Goal: Task Accomplishment & Management: Use online tool/utility

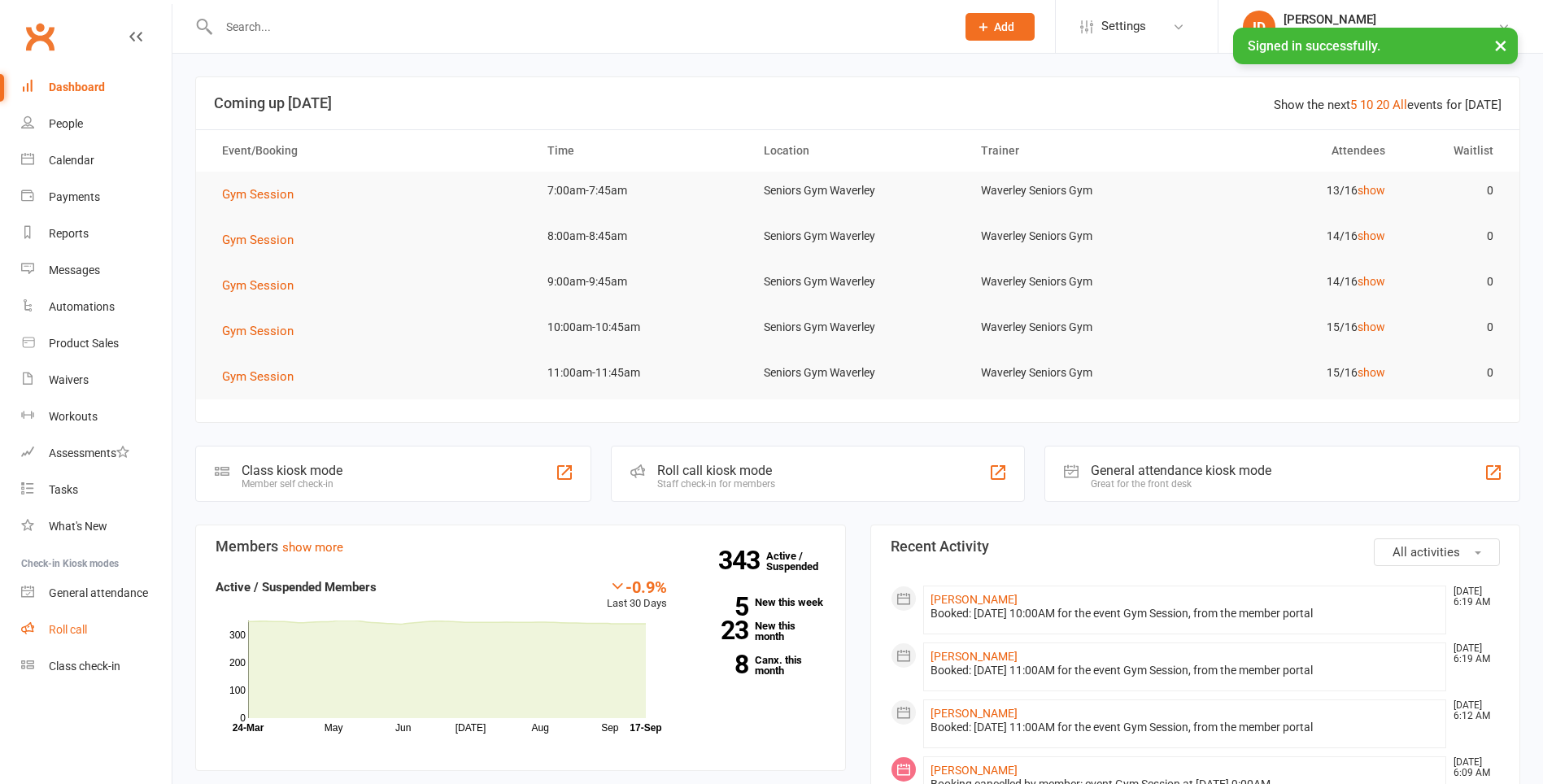
click at [62, 632] on div "Roll call" at bounding box center [68, 629] width 39 height 13
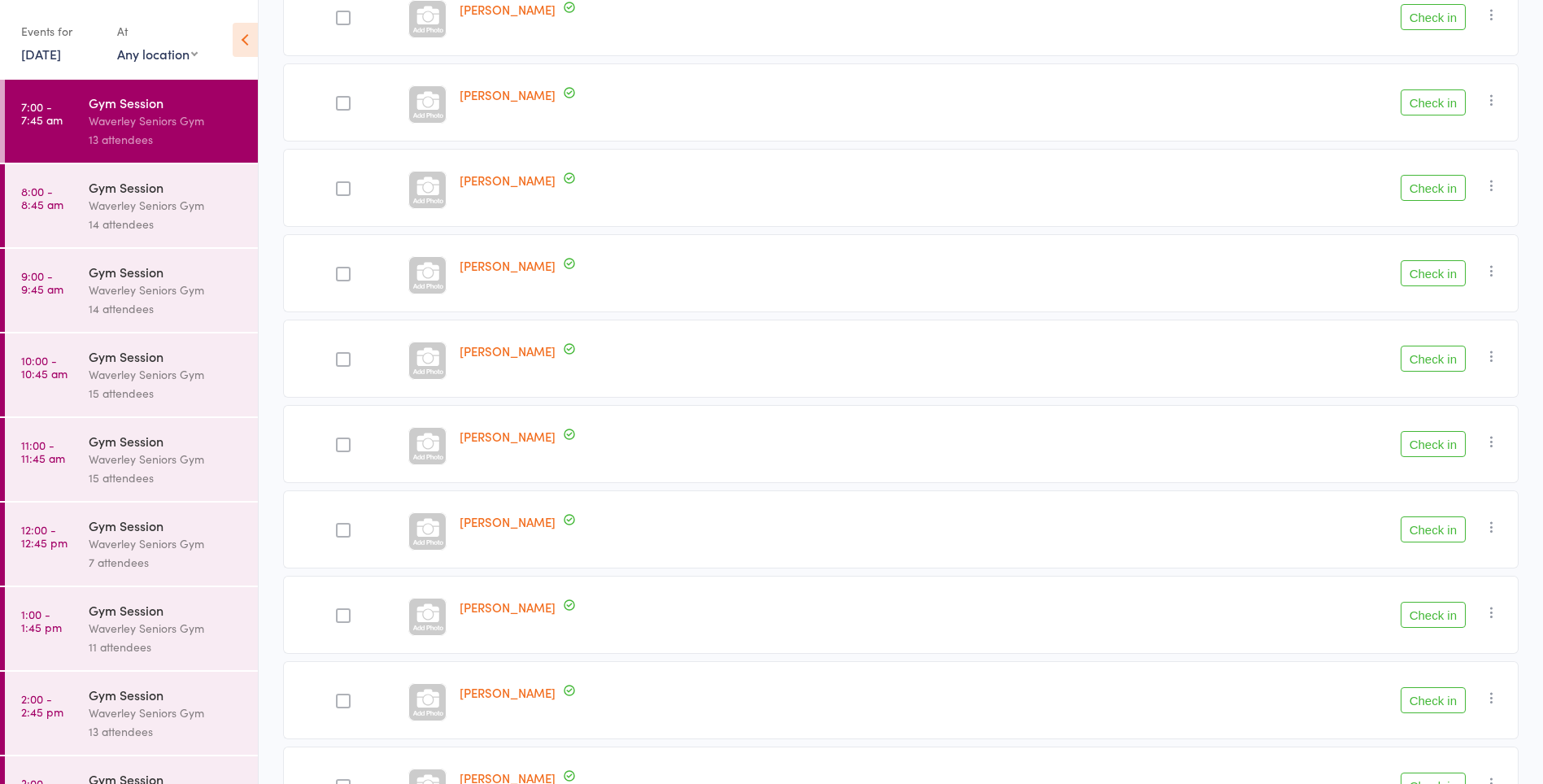
scroll to position [547, 0]
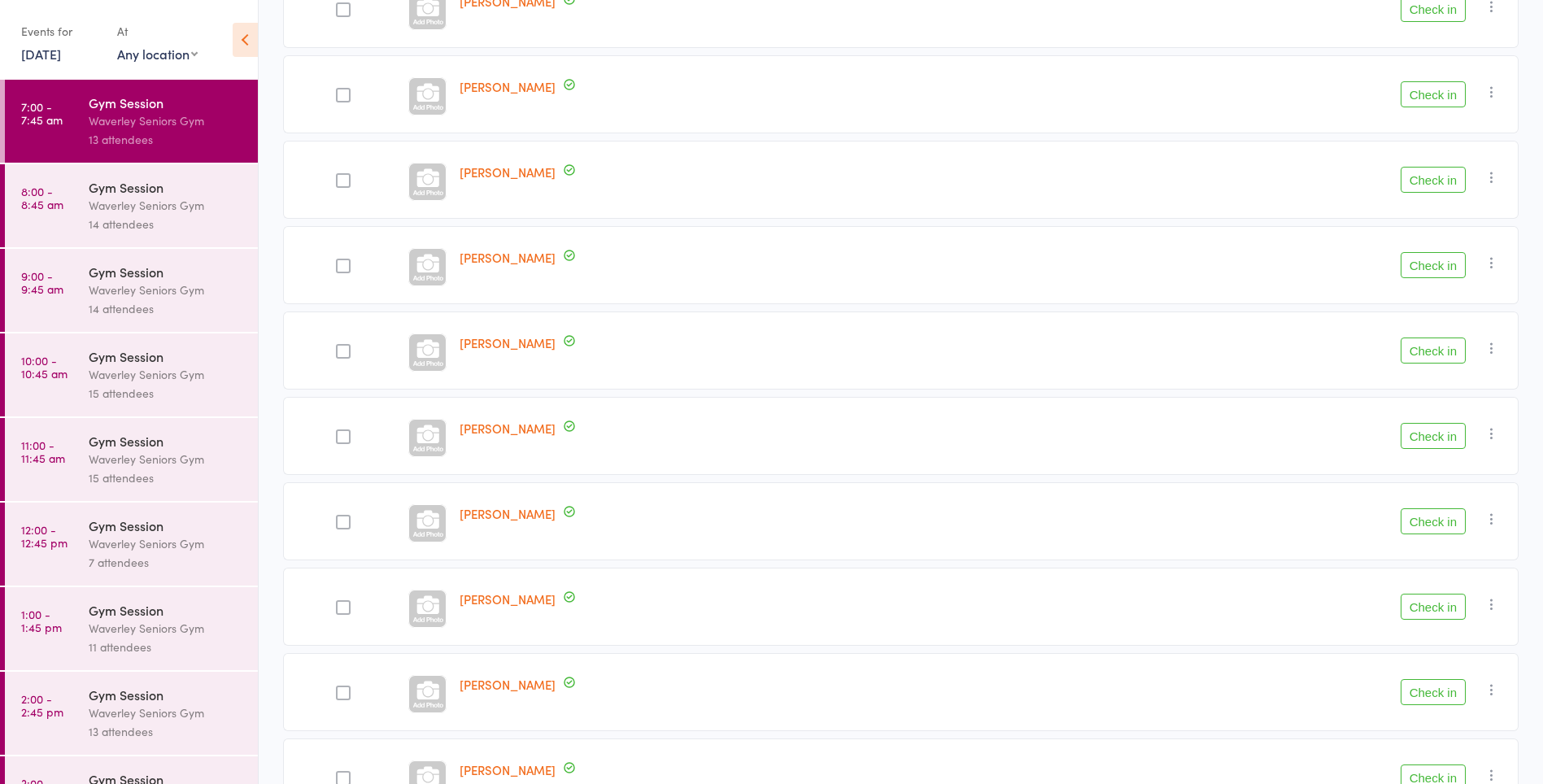
click at [1437, 612] on button "Check in" at bounding box center [1433, 607] width 65 height 26
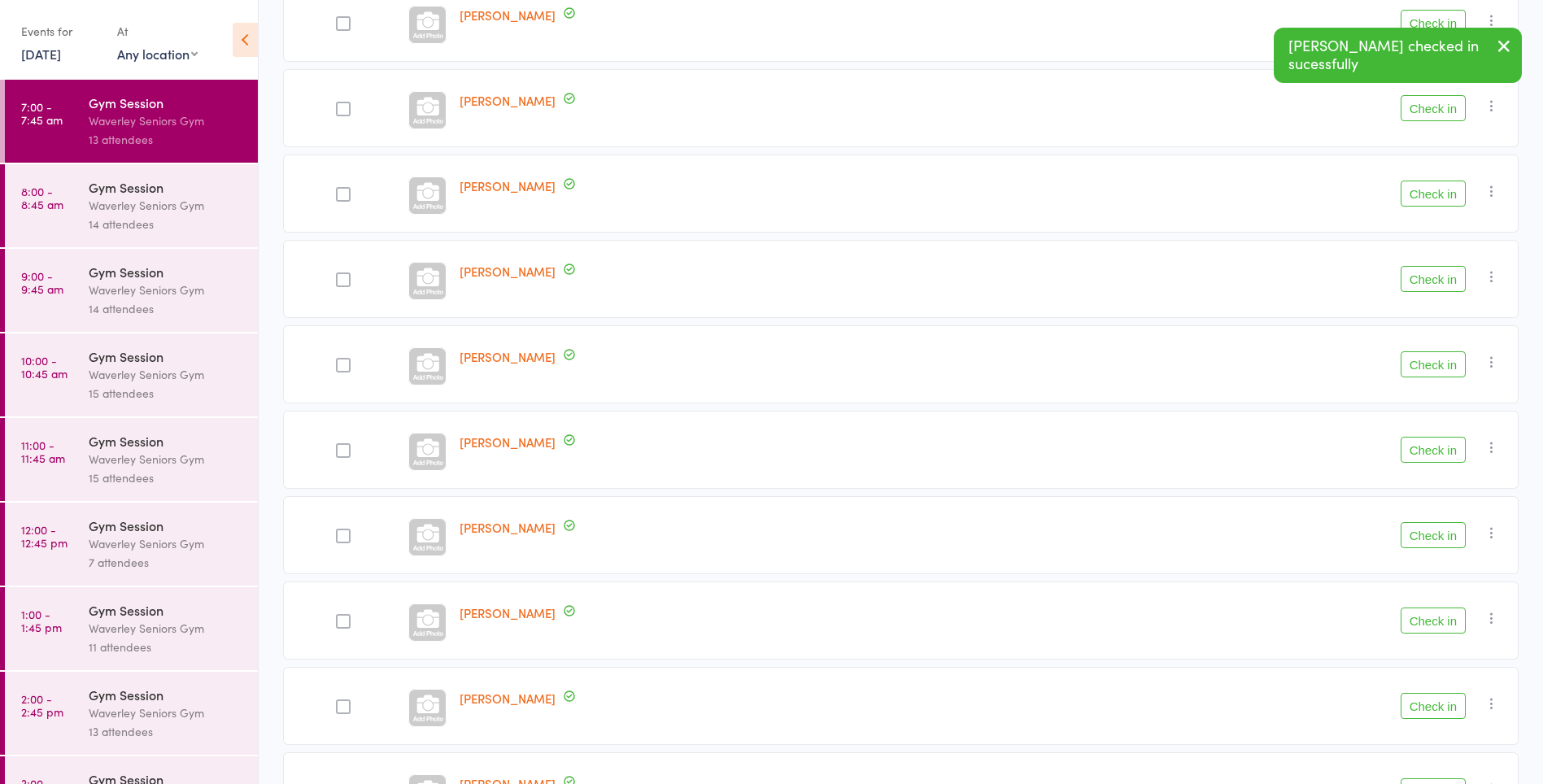
scroll to position [399, 0]
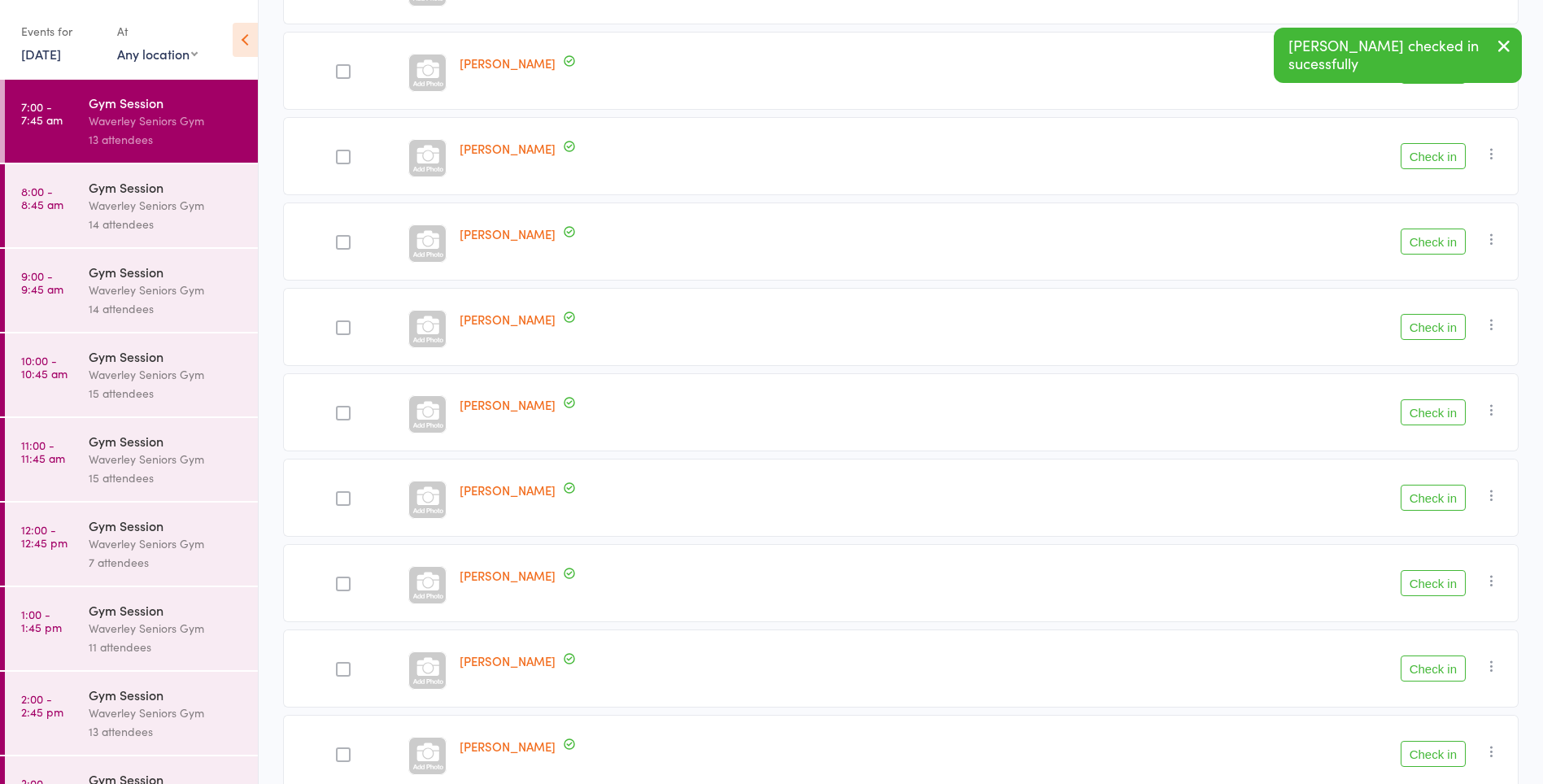
click at [1423, 163] on button "Check in" at bounding box center [1433, 156] width 65 height 26
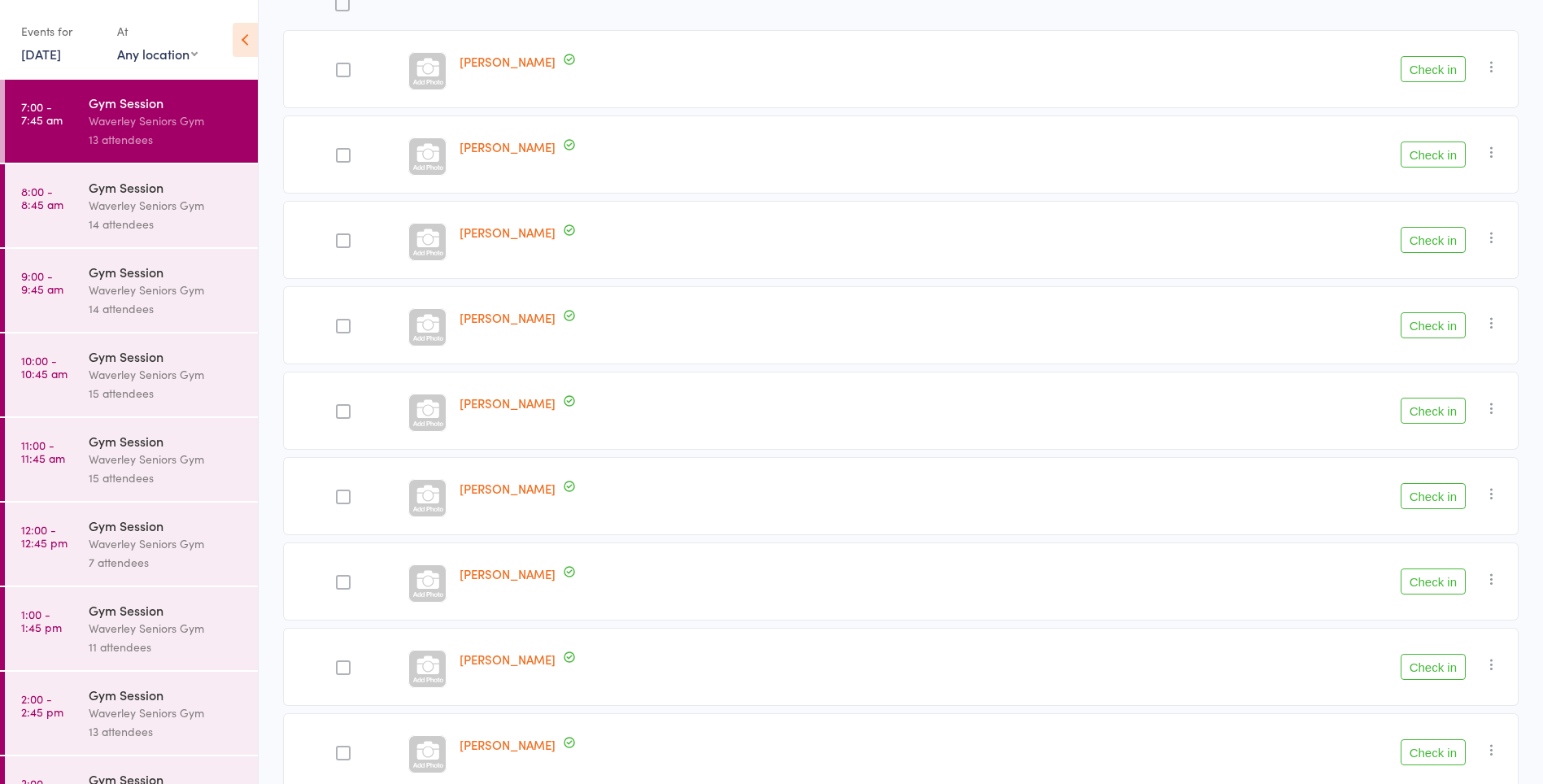
click at [1423, 154] on button "Check in" at bounding box center [1433, 154] width 65 height 26
click at [1435, 326] on button "Check in" at bounding box center [1433, 325] width 65 height 26
click at [1444, 669] on button "Check in" at bounding box center [1433, 667] width 65 height 26
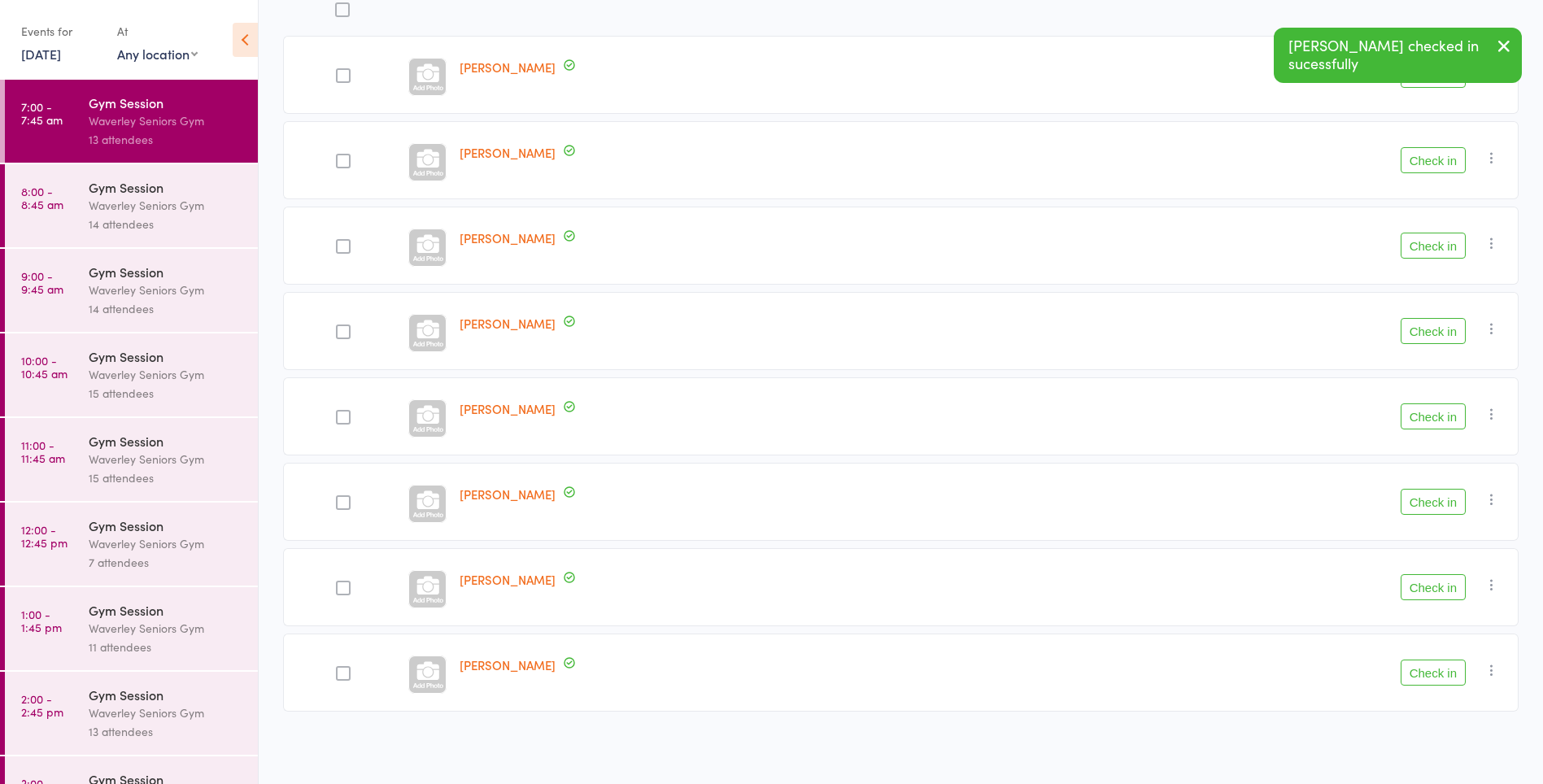
scroll to position [224, 0]
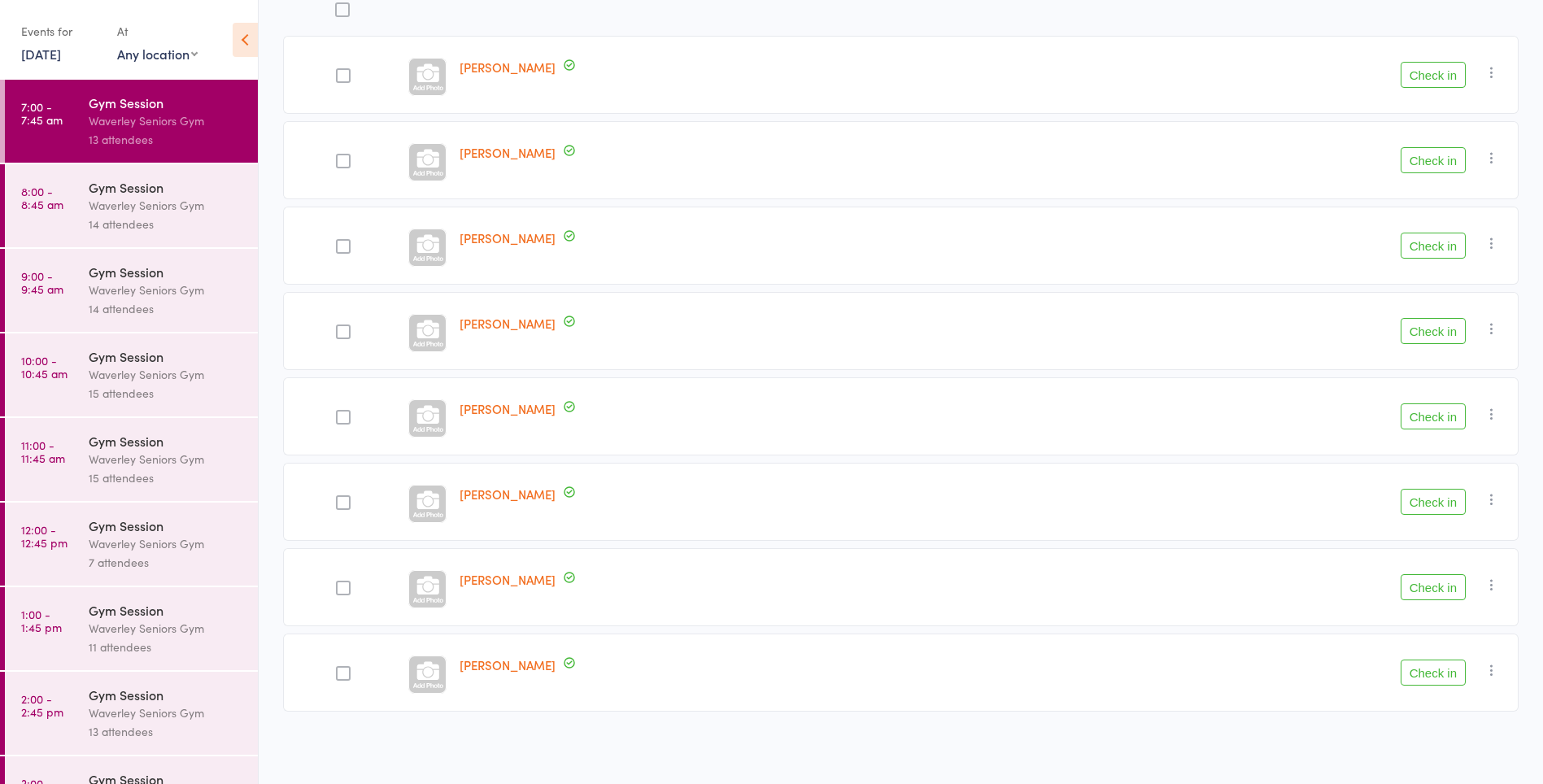
click at [1433, 589] on button "Check in" at bounding box center [1433, 587] width 65 height 26
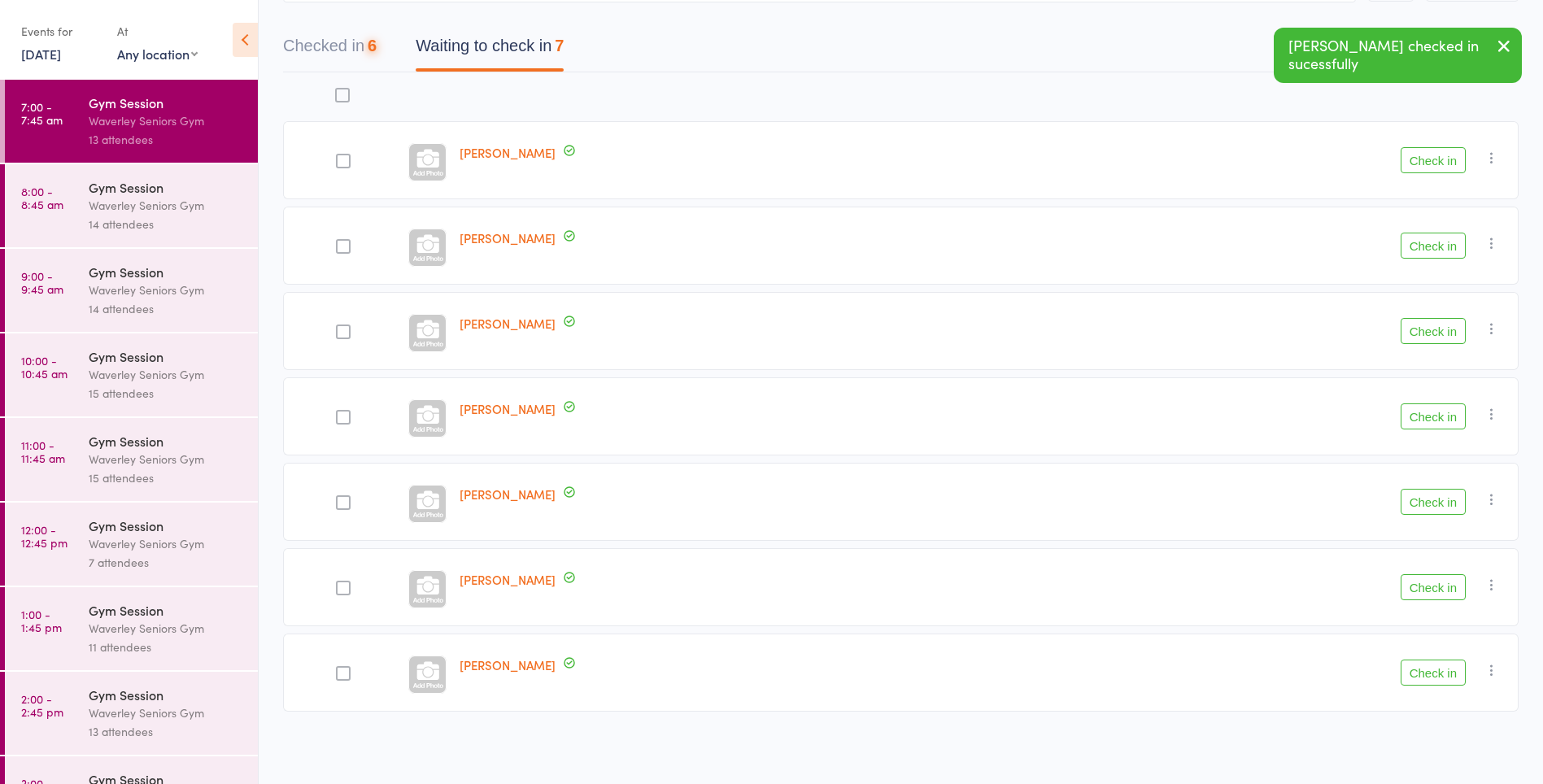
scroll to position [139, 0]
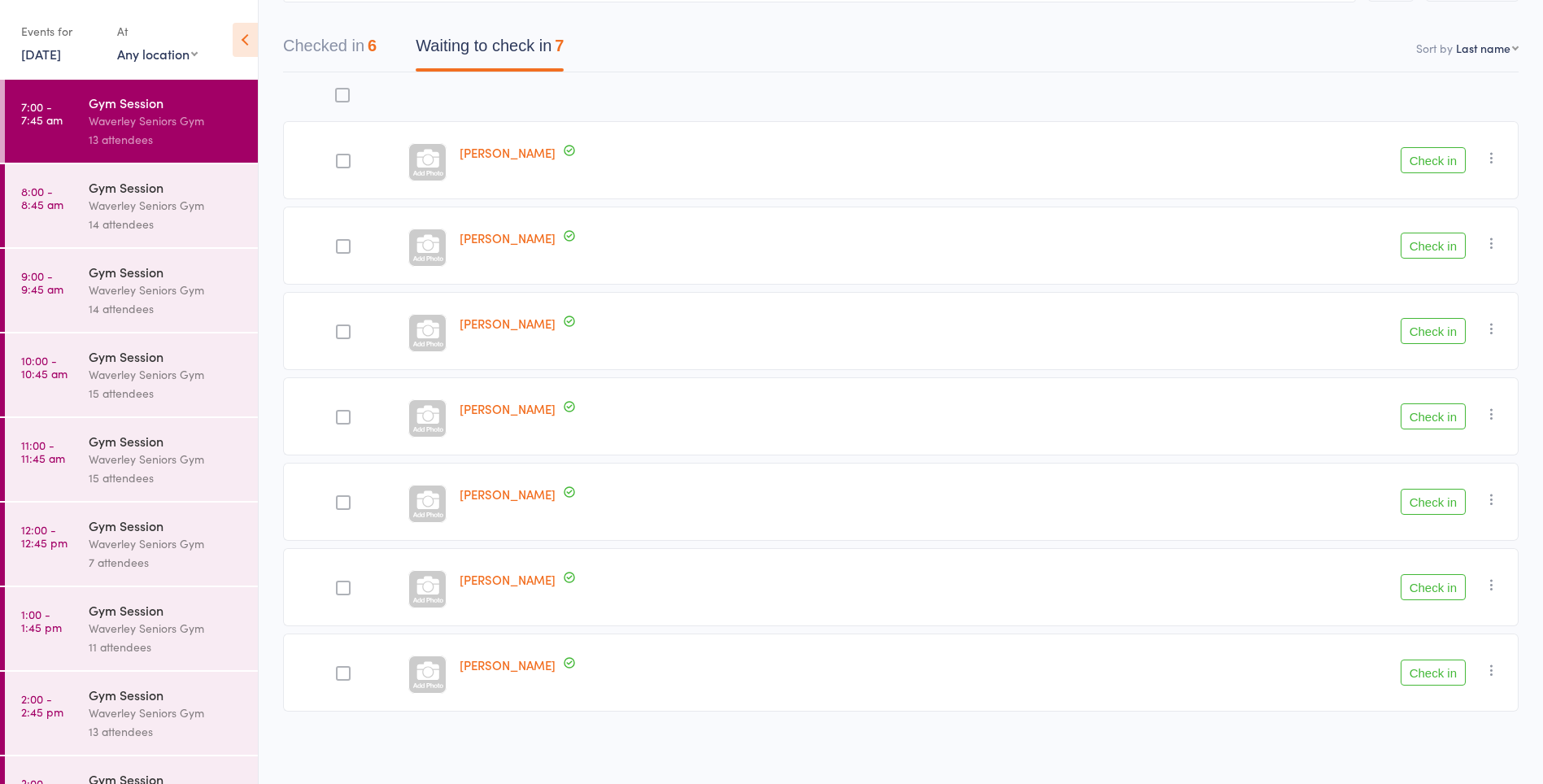
click at [1442, 163] on button "Check in" at bounding box center [1433, 160] width 65 height 26
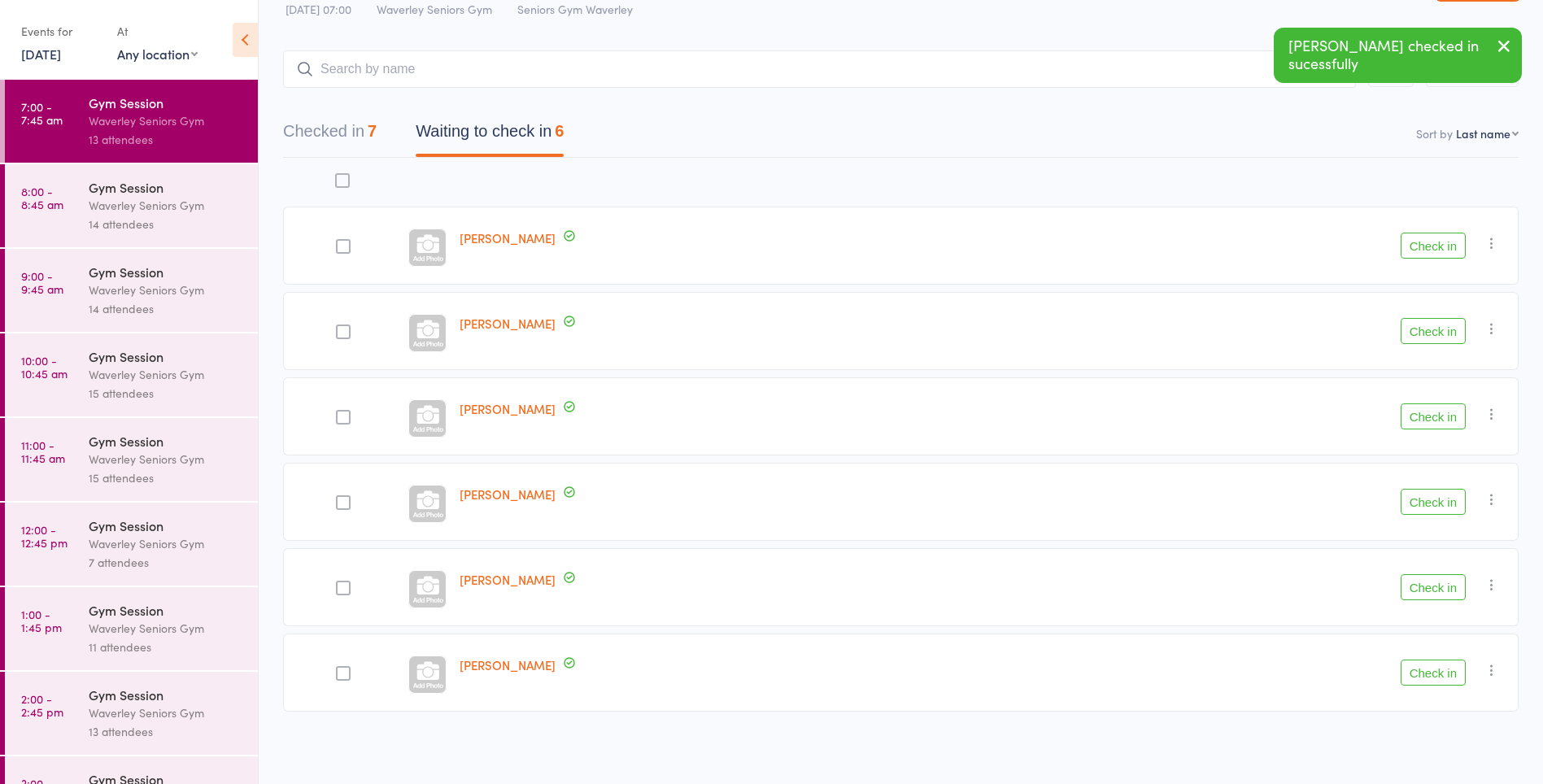
click at [1435, 247] on button "Check in" at bounding box center [1433, 245] width 65 height 26
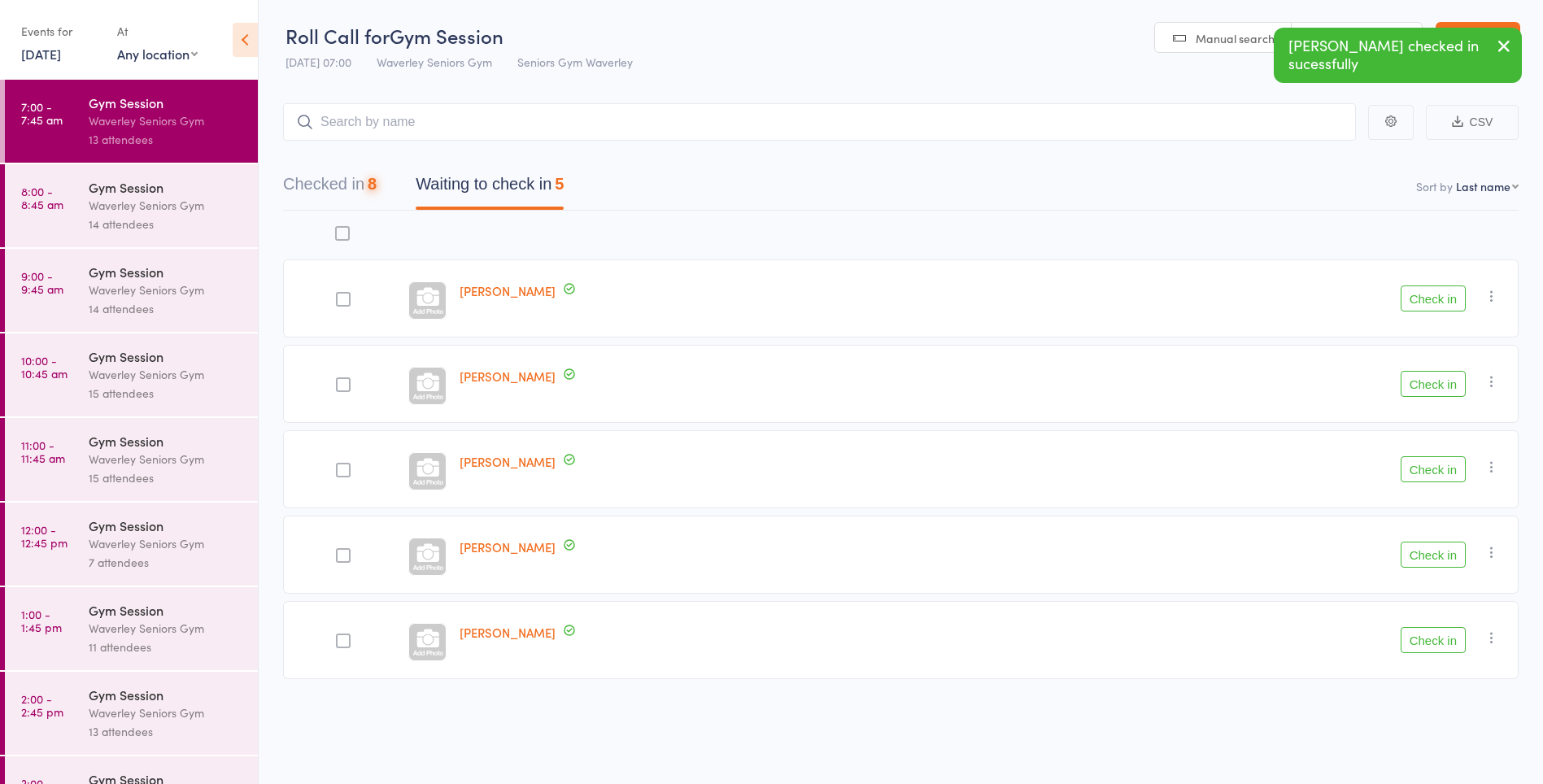
scroll to position [1, 0]
click at [1432, 248] on div "Brandon Conway Check in Check in Send message Add Note Add Task Add Flag Remove…" at bounding box center [900, 448] width 1235 height 476
click at [1432, 299] on button "Check in" at bounding box center [1433, 298] width 65 height 26
click at [1428, 302] on button "Check in" at bounding box center [1433, 298] width 65 height 26
click at [1441, 390] on button "Check in" at bounding box center [1433, 384] width 65 height 26
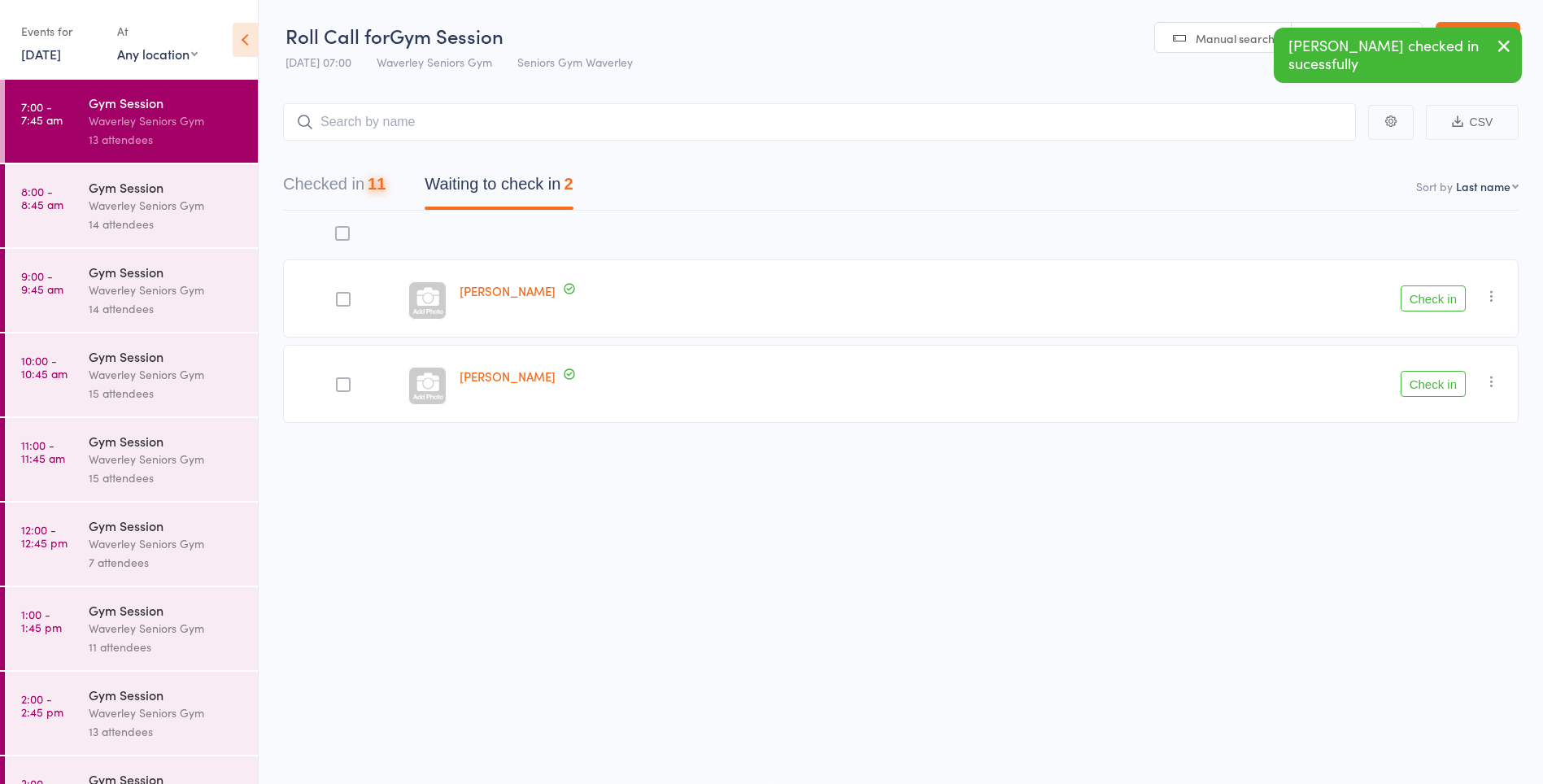
click at [1443, 389] on button "Check in" at bounding box center [1433, 384] width 65 height 26
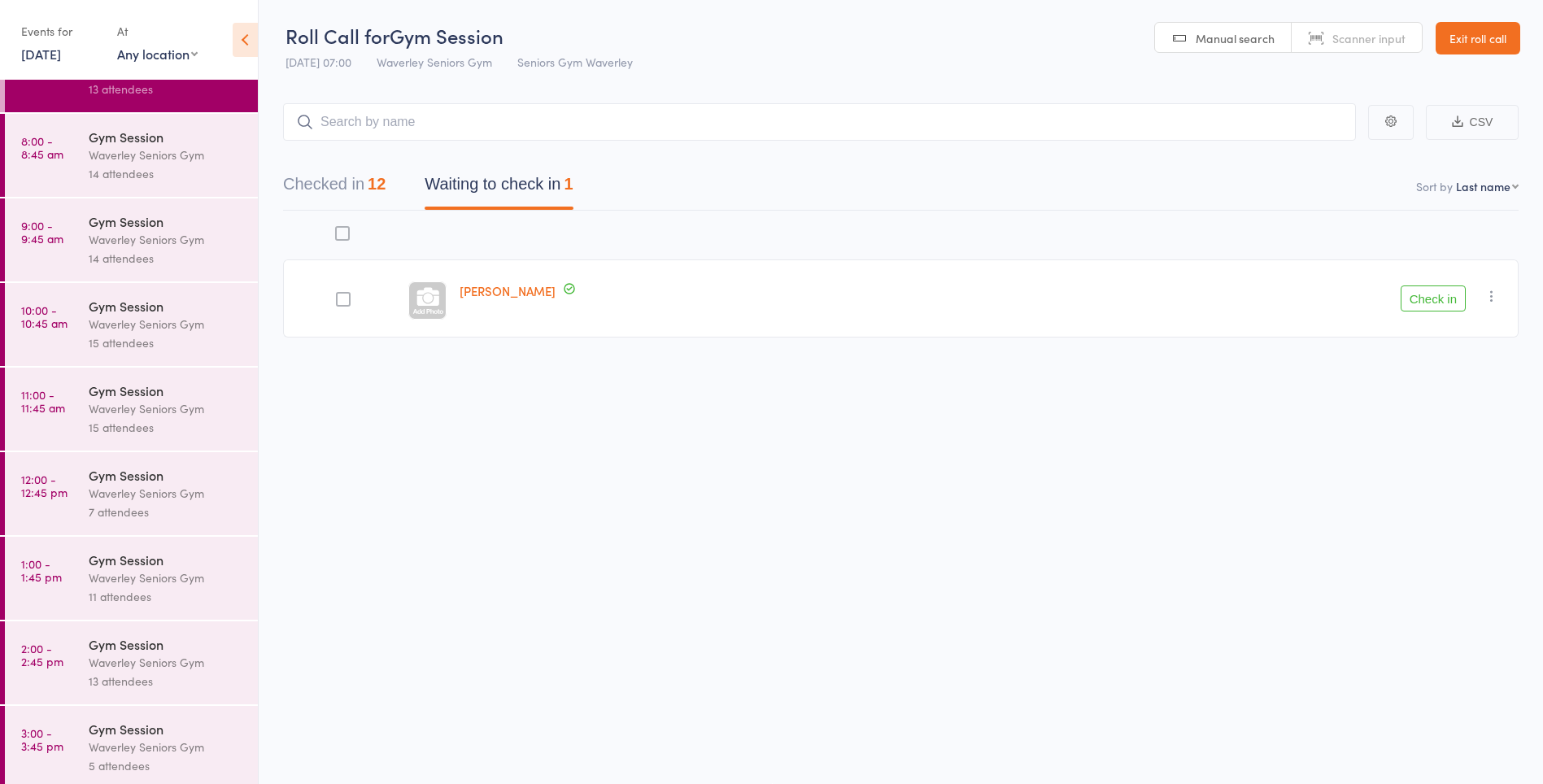
scroll to position [0, 0]
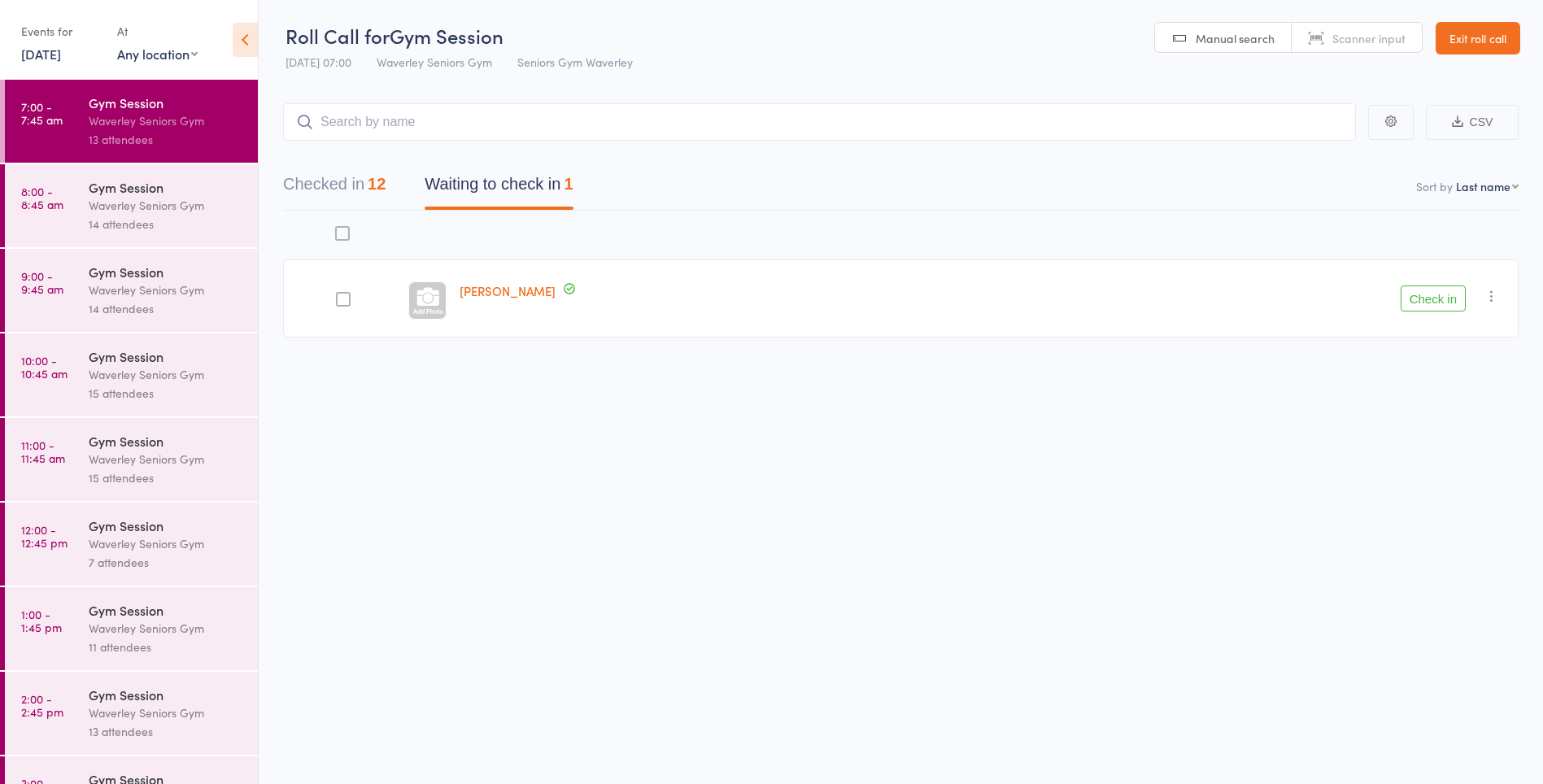
click at [1486, 292] on icon "button" at bounding box center [1492, 296] width 16 height 16
click at [1438, 466] on li "Mark absent" at bounding box center [1433, 459] width 135 height 22
click at [167, 135] on div "13 attendees" at bounding box center [165, 140] width 155 height 19
click at [174, 219] on div "14 attendees" at bounding box center [165, 224] width 155 height 19
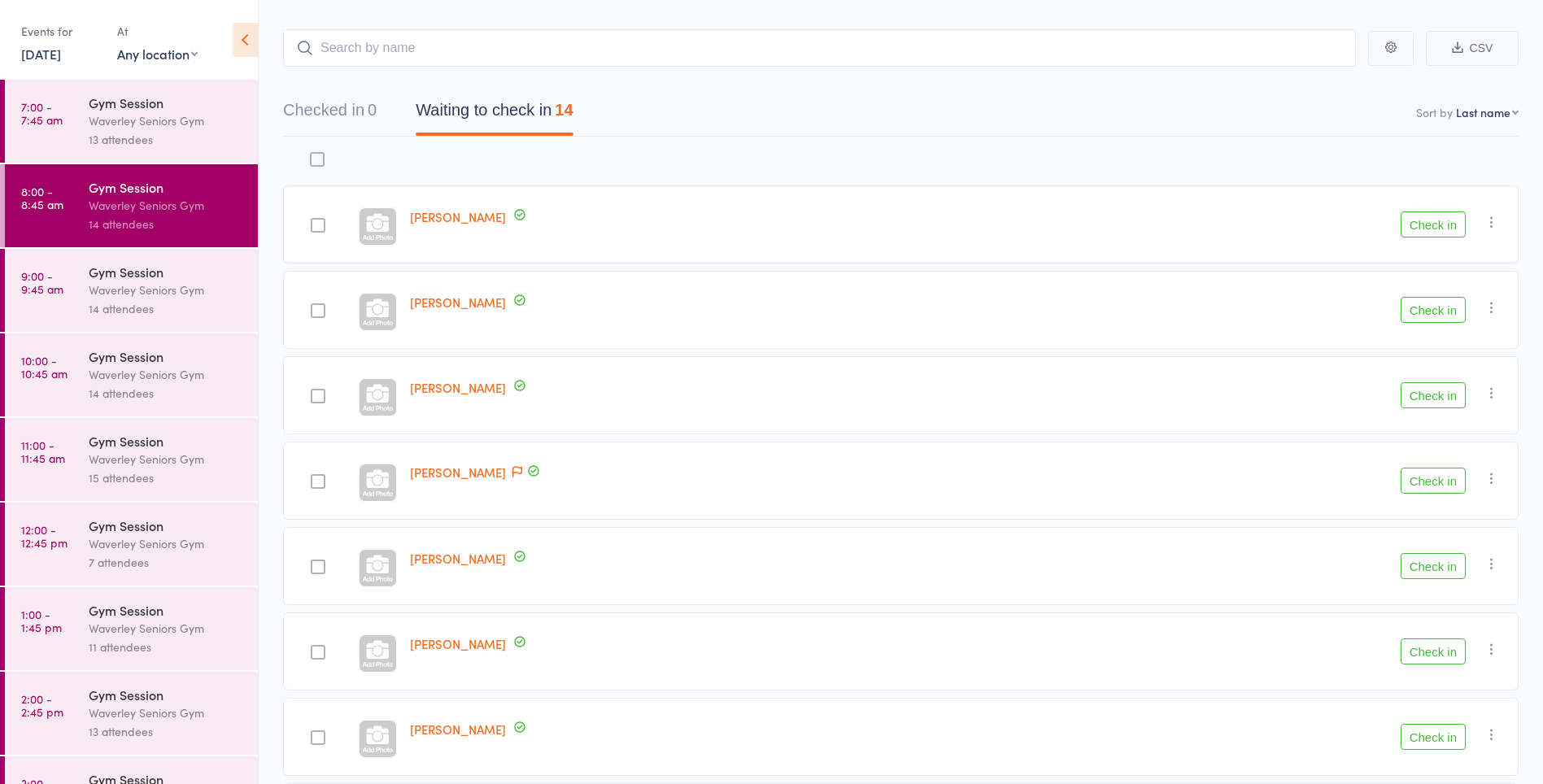
scroll to position [74, 0]
click at [1452, 477] on button "Check in" at bounding box center [1433, 482] width 65 height 26
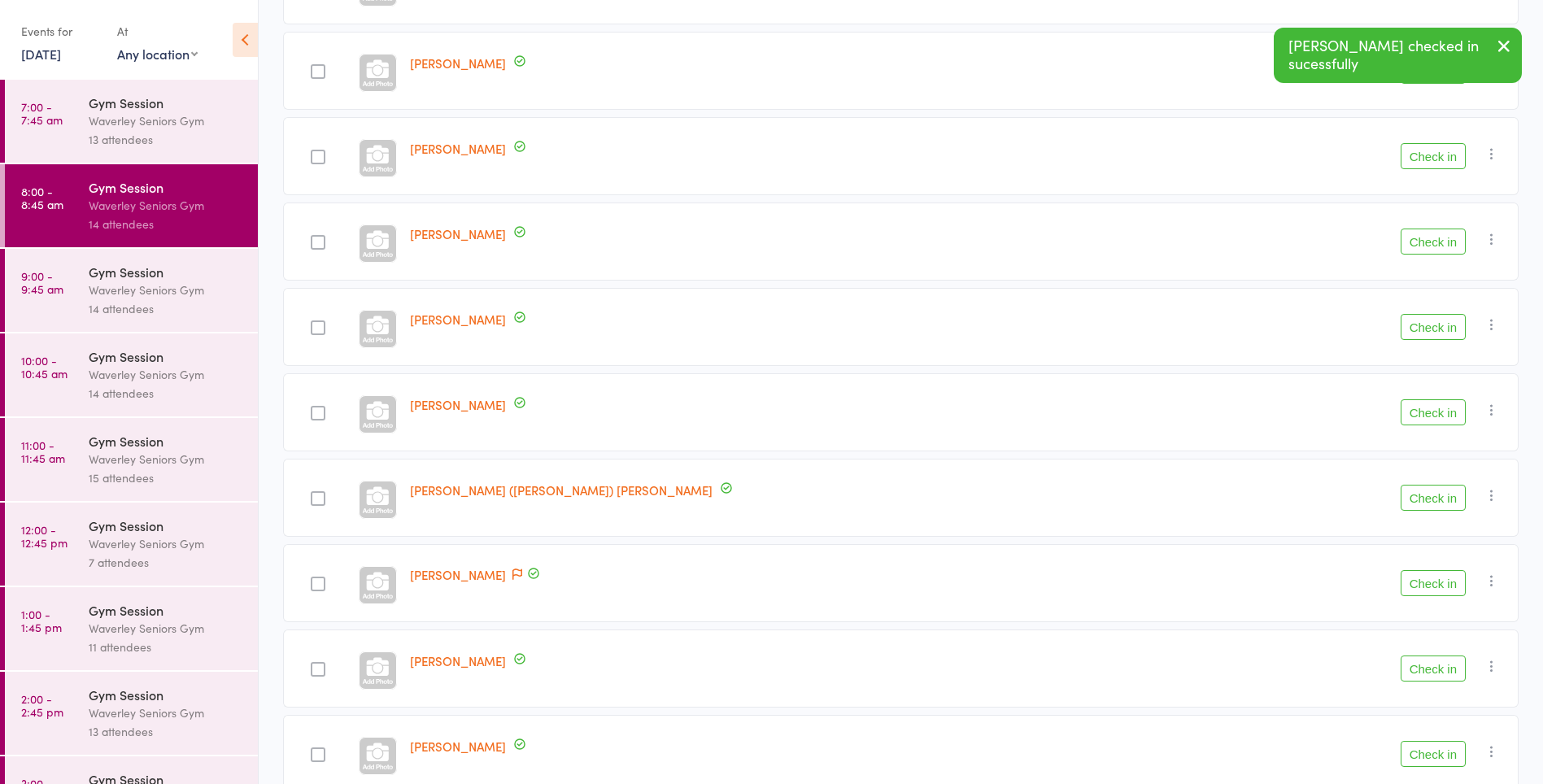
scroll to position [401, 0]
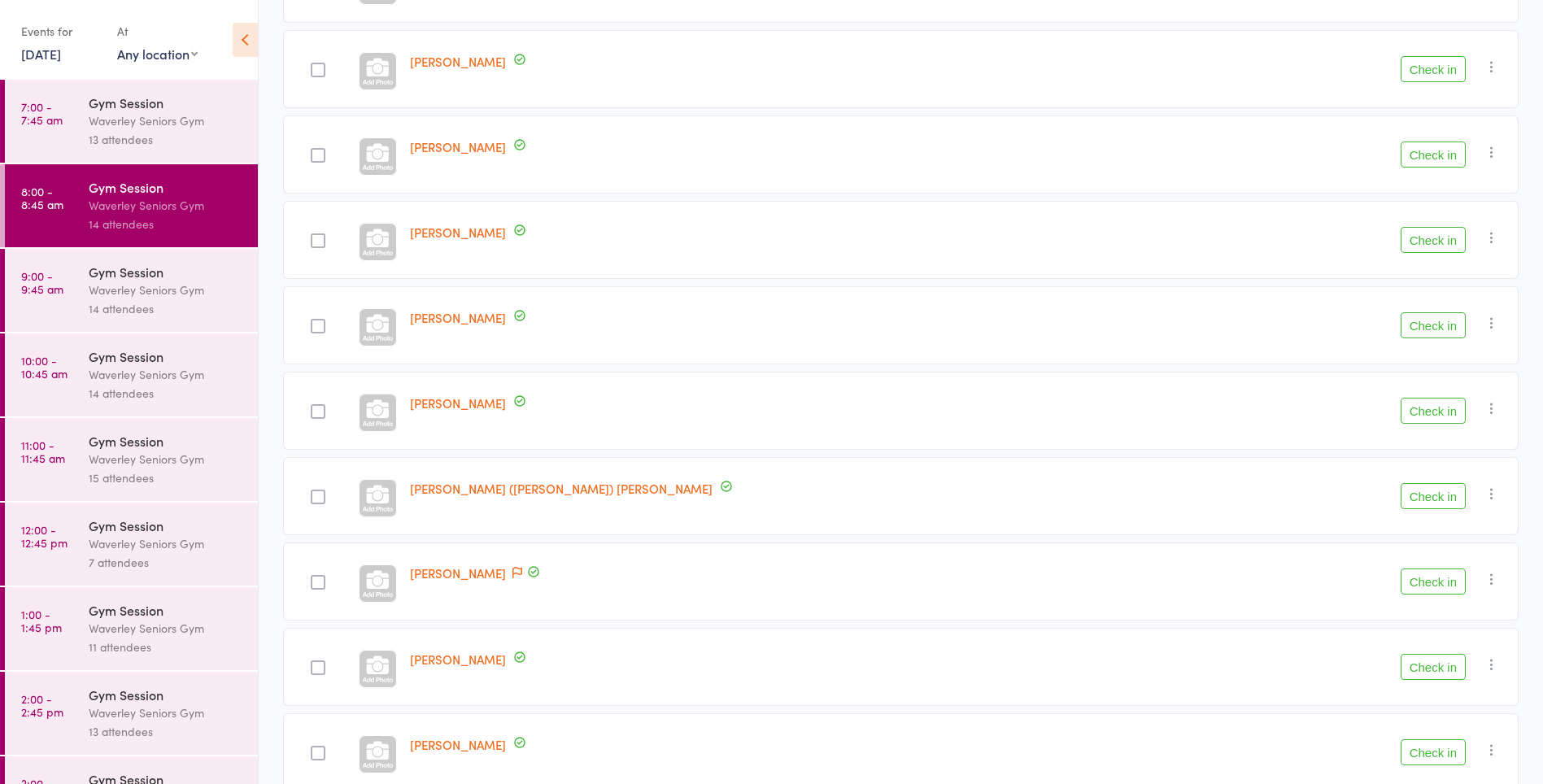
click at [1437, 660] on button "Check in" at bounding box center [1433, 667] width 65 height 26
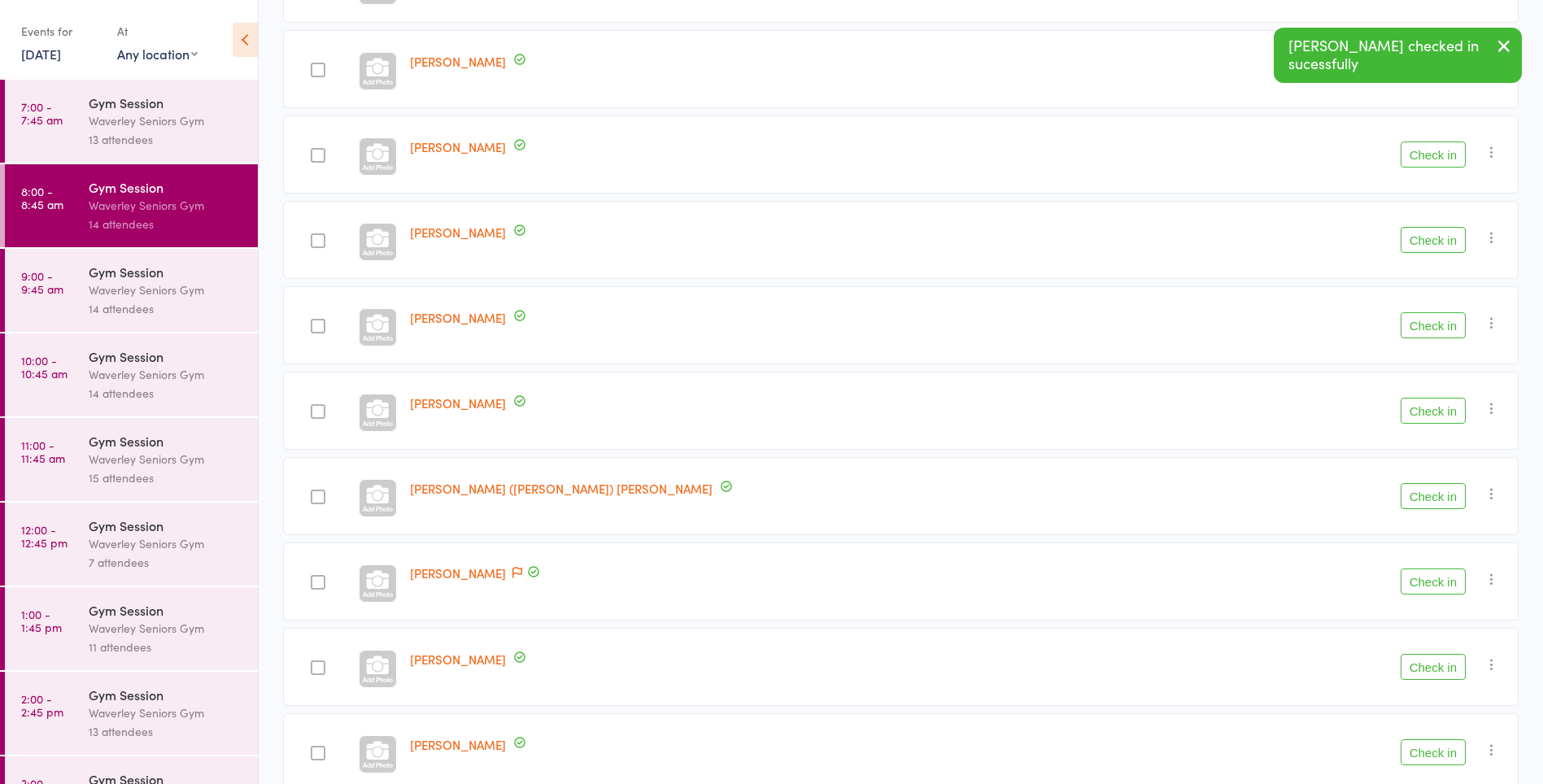
click at [1442, 588] on button "Check in" at bounding box center [1433, 581] width 65 height 26
click at [1441, 584] on button "Check in" at bounding box center [1433, 581] width 65 height 26
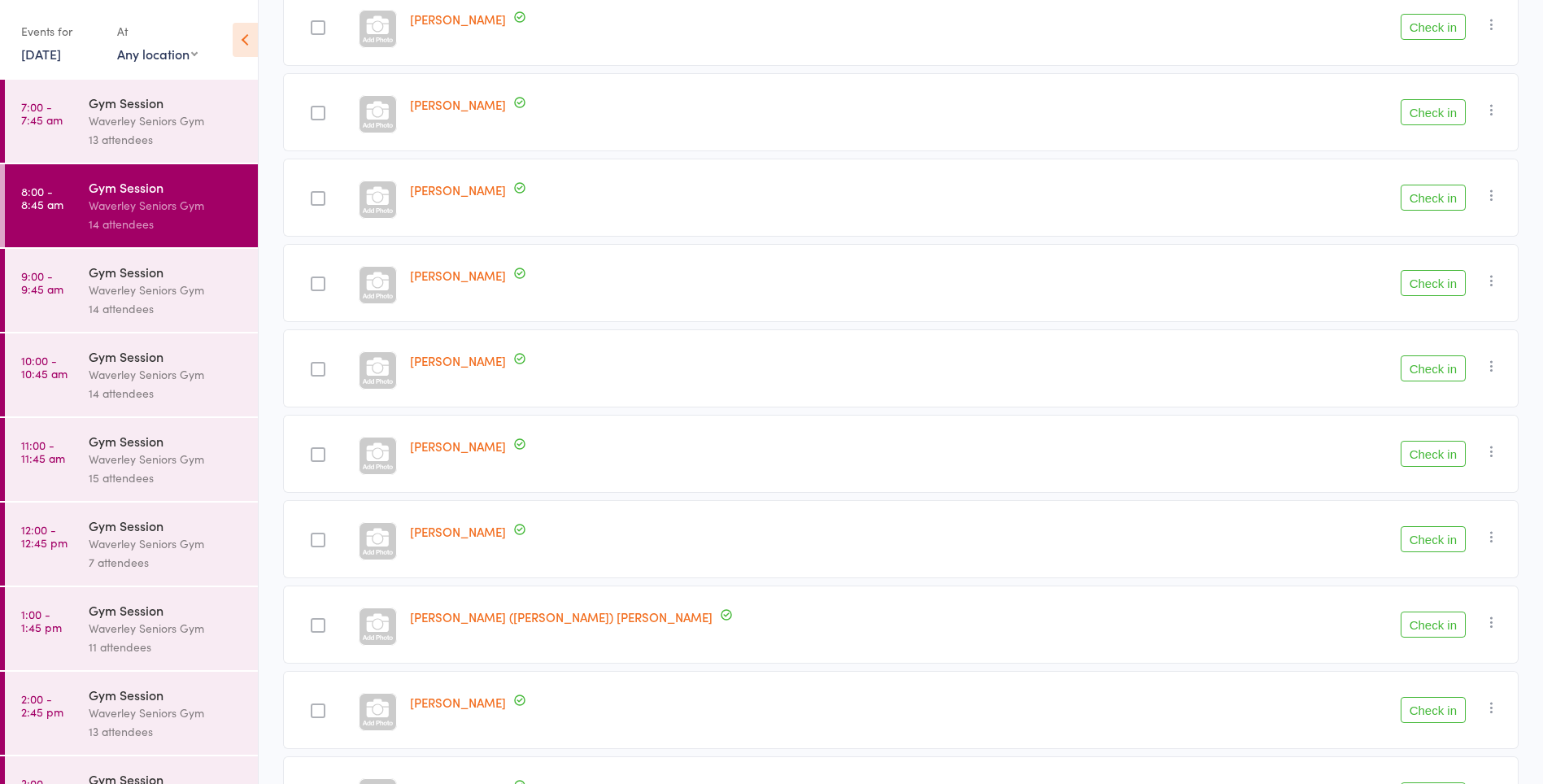
scroll to position [249, 0]
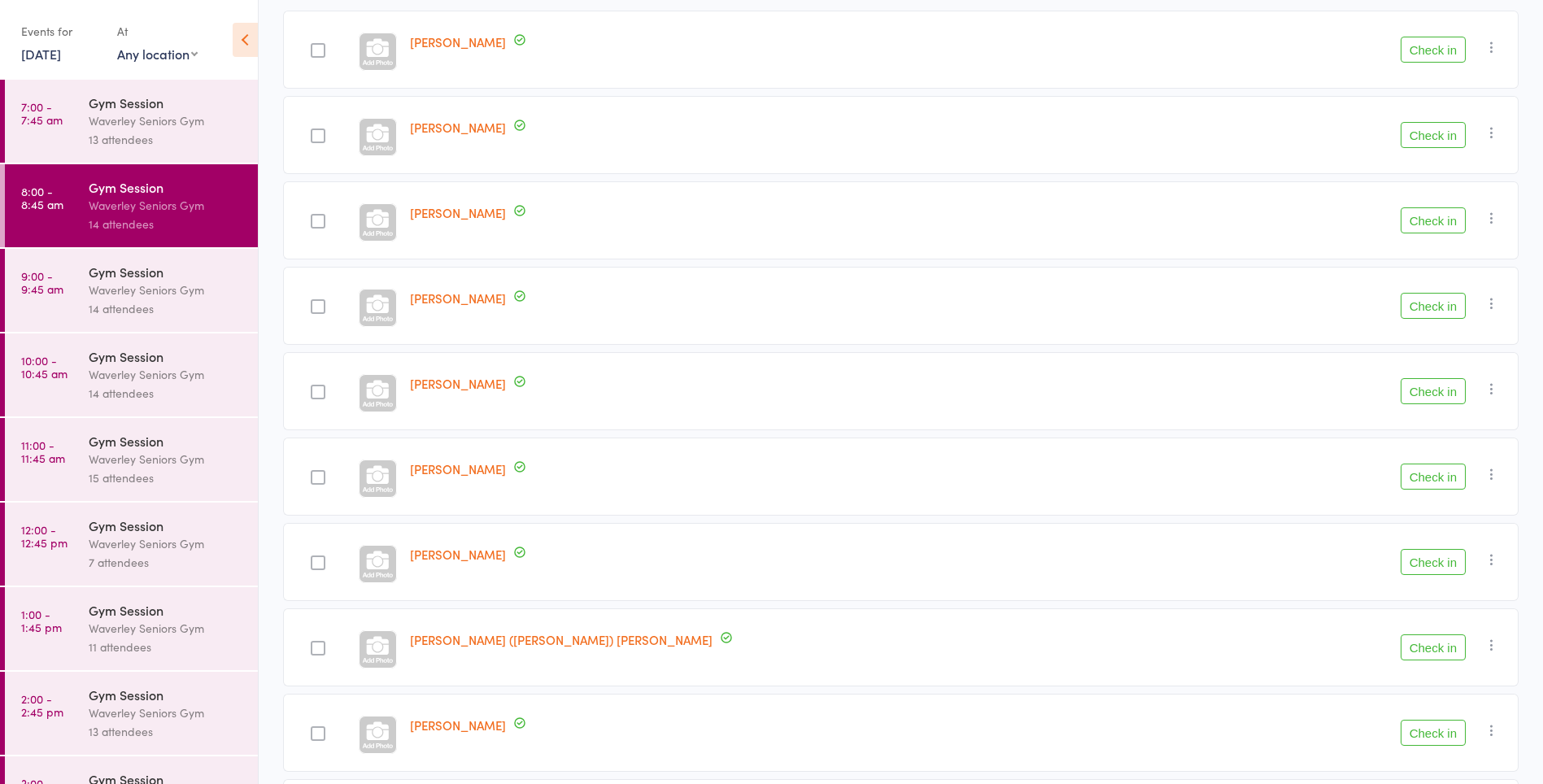
click at [1417, 47] on button "Check in" at bounding box center [1433, 50] width 65 height 26
click at [1434, 727] on button "Check in" at bounding box center [1433, 733] width 65 height 26
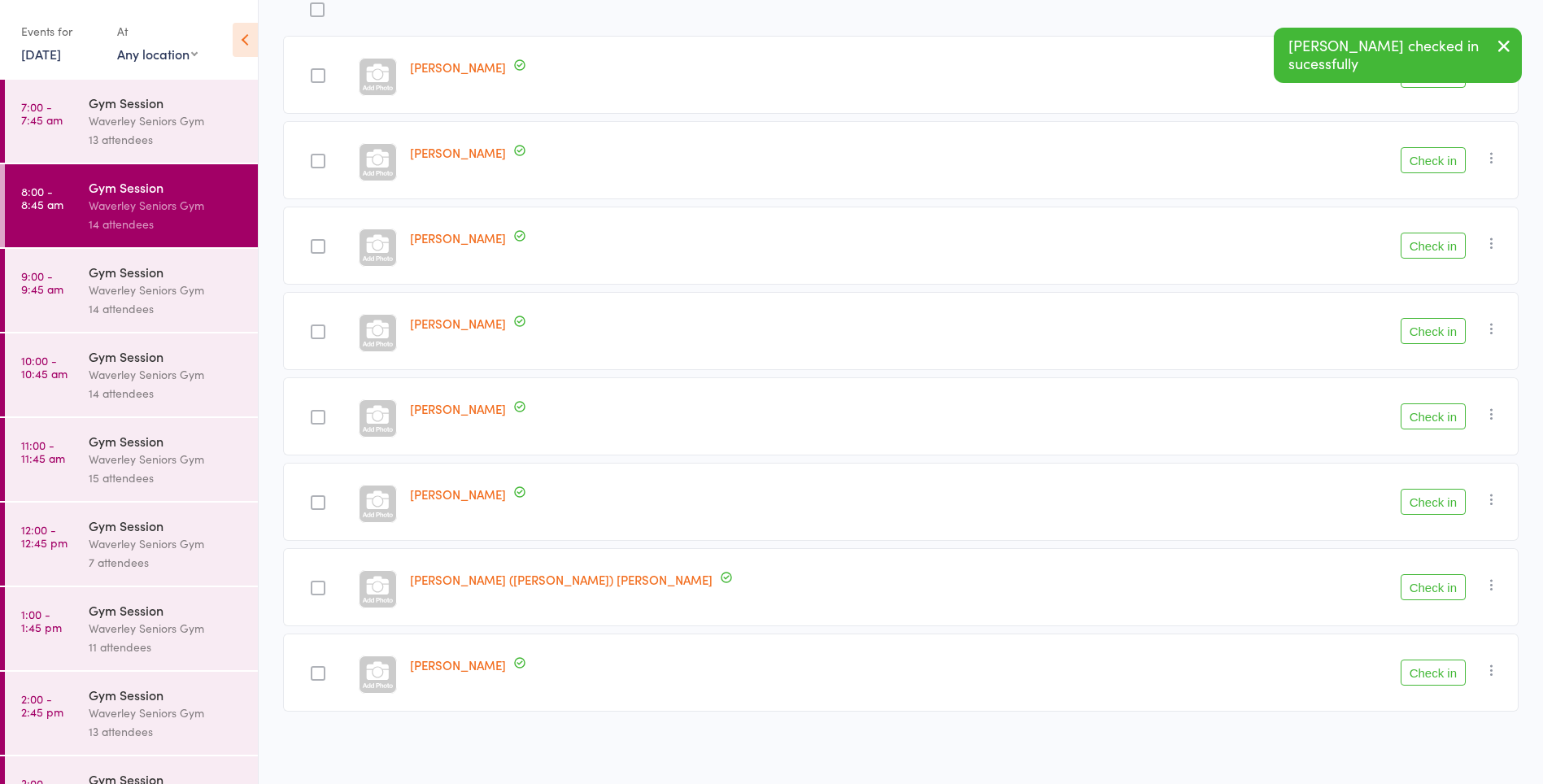
scroll to position [224, 0]
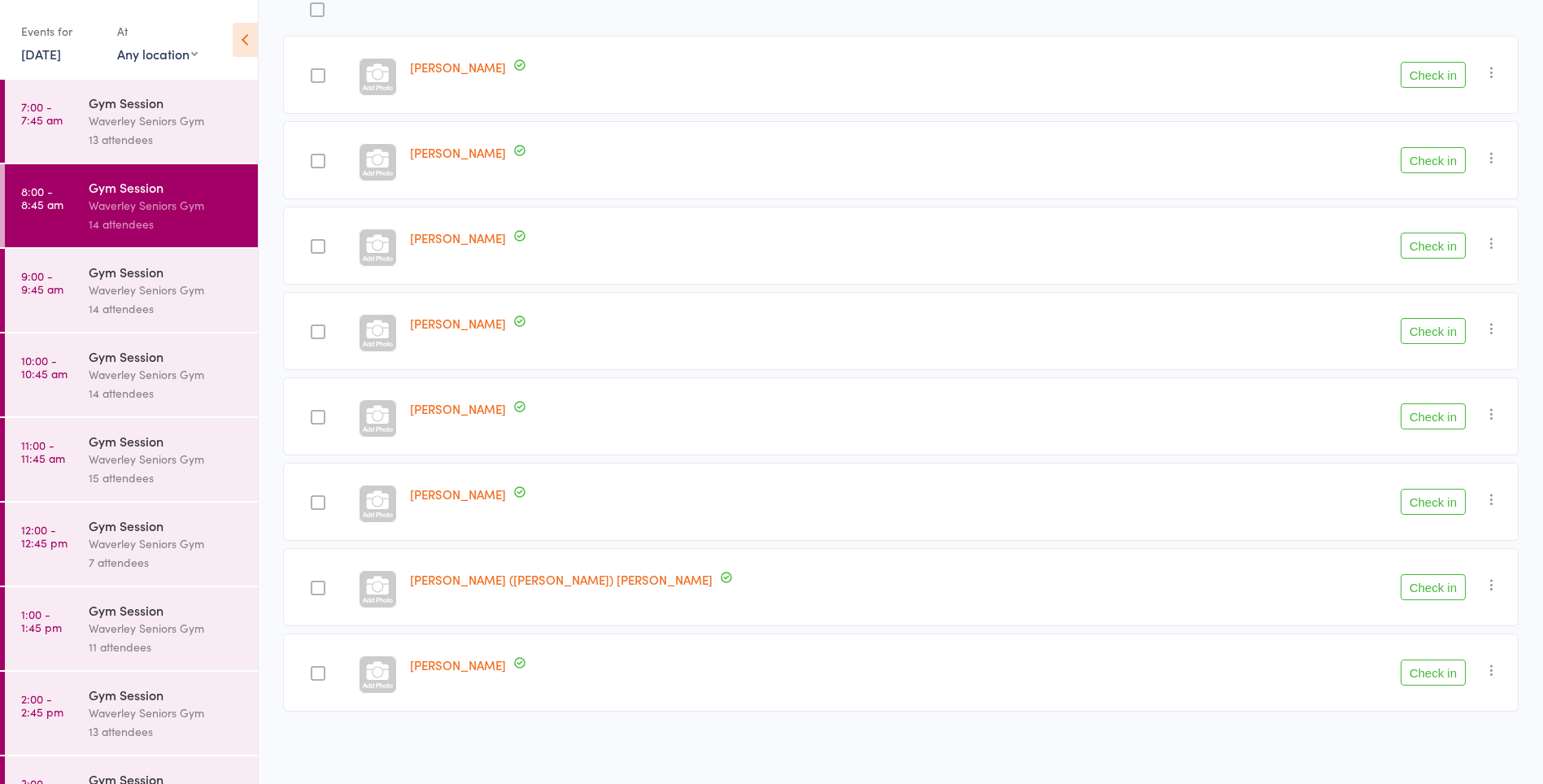
click at [1426, 411] on button "Check in" at bounding box center [1433, 416] width 65 height 26
click at [1429, 674] on button "Check in" at bounding box center [1433, 673] width 65 height 26
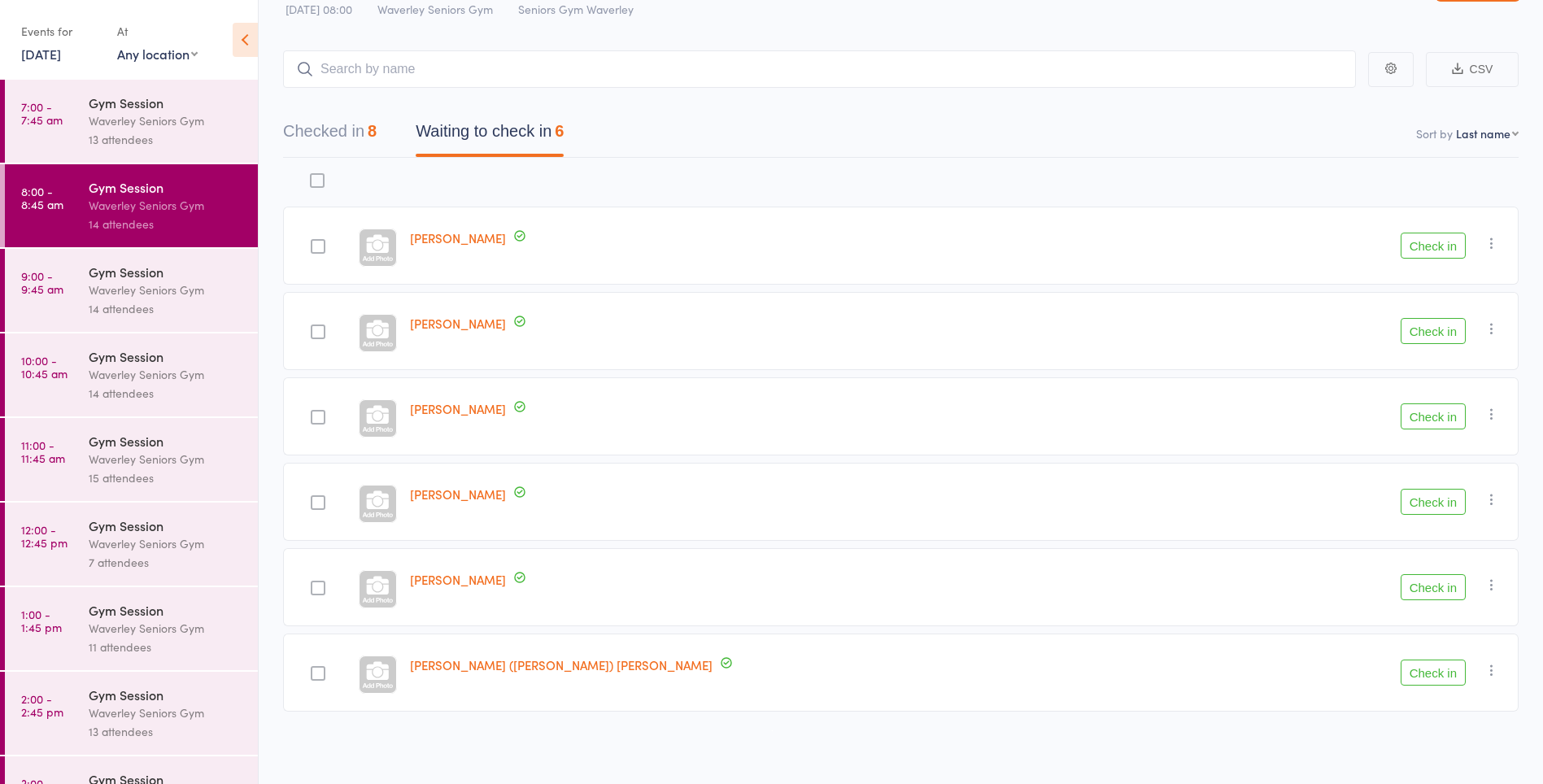
click at [1447, 592] on button "Check in" at bounding box center [1433, 587] width 65 height 26
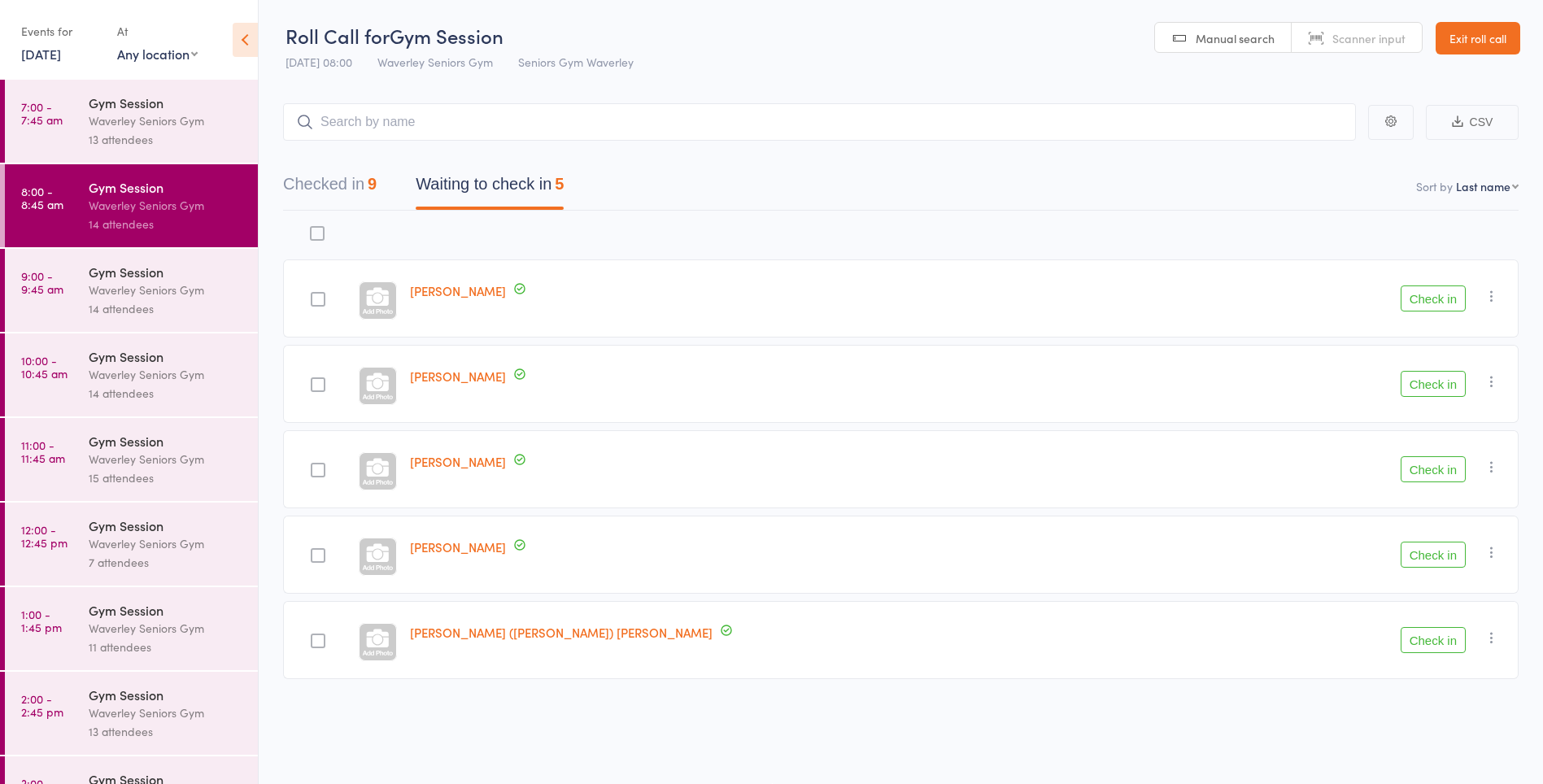
click at [1443, 299] on button "Check in" at bounding box center [1433, 298] width 65 height 26
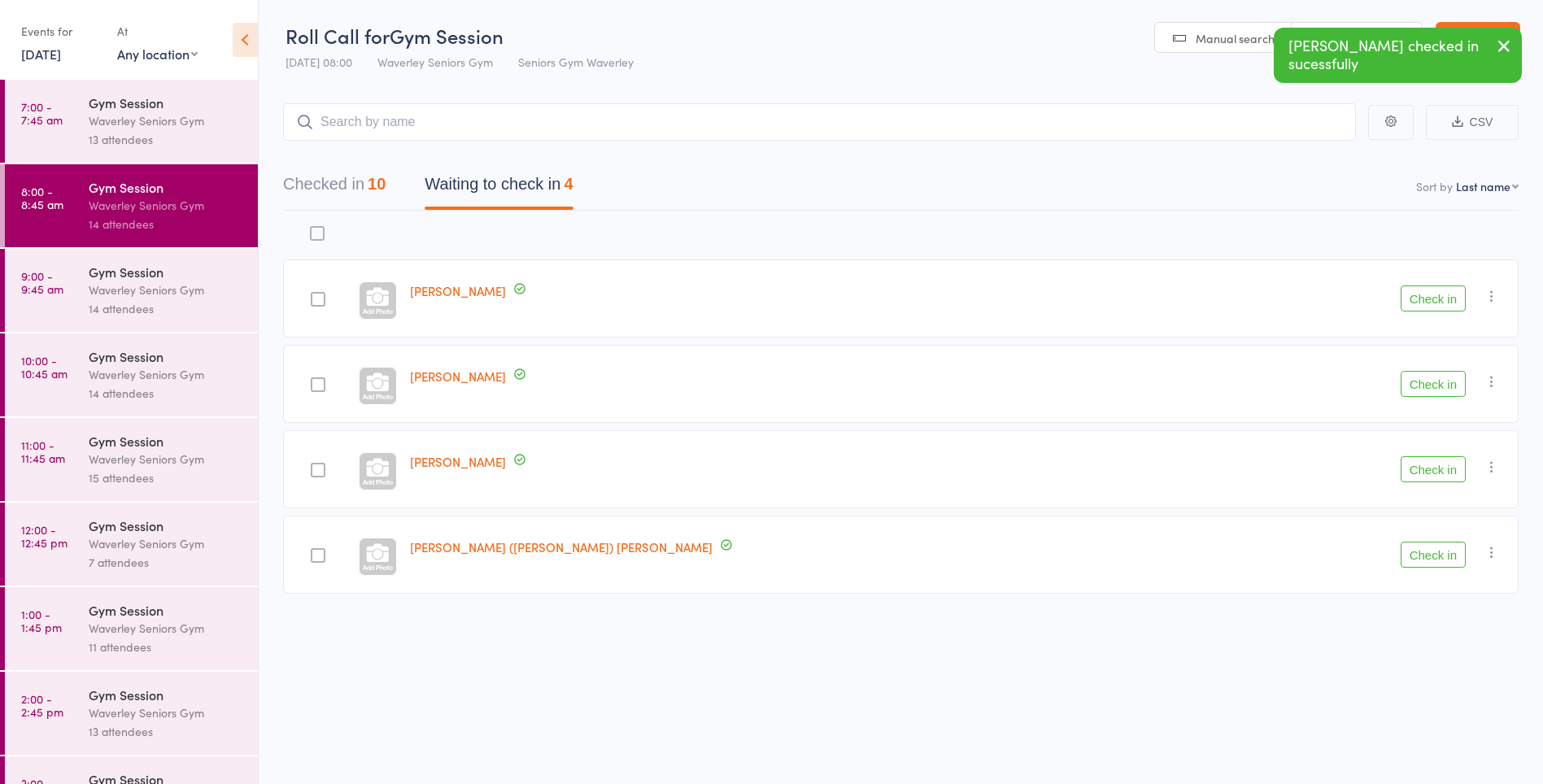
click at [1431, 300] on button "Check in" at bounding box center [1433, 298] width 65 height 26
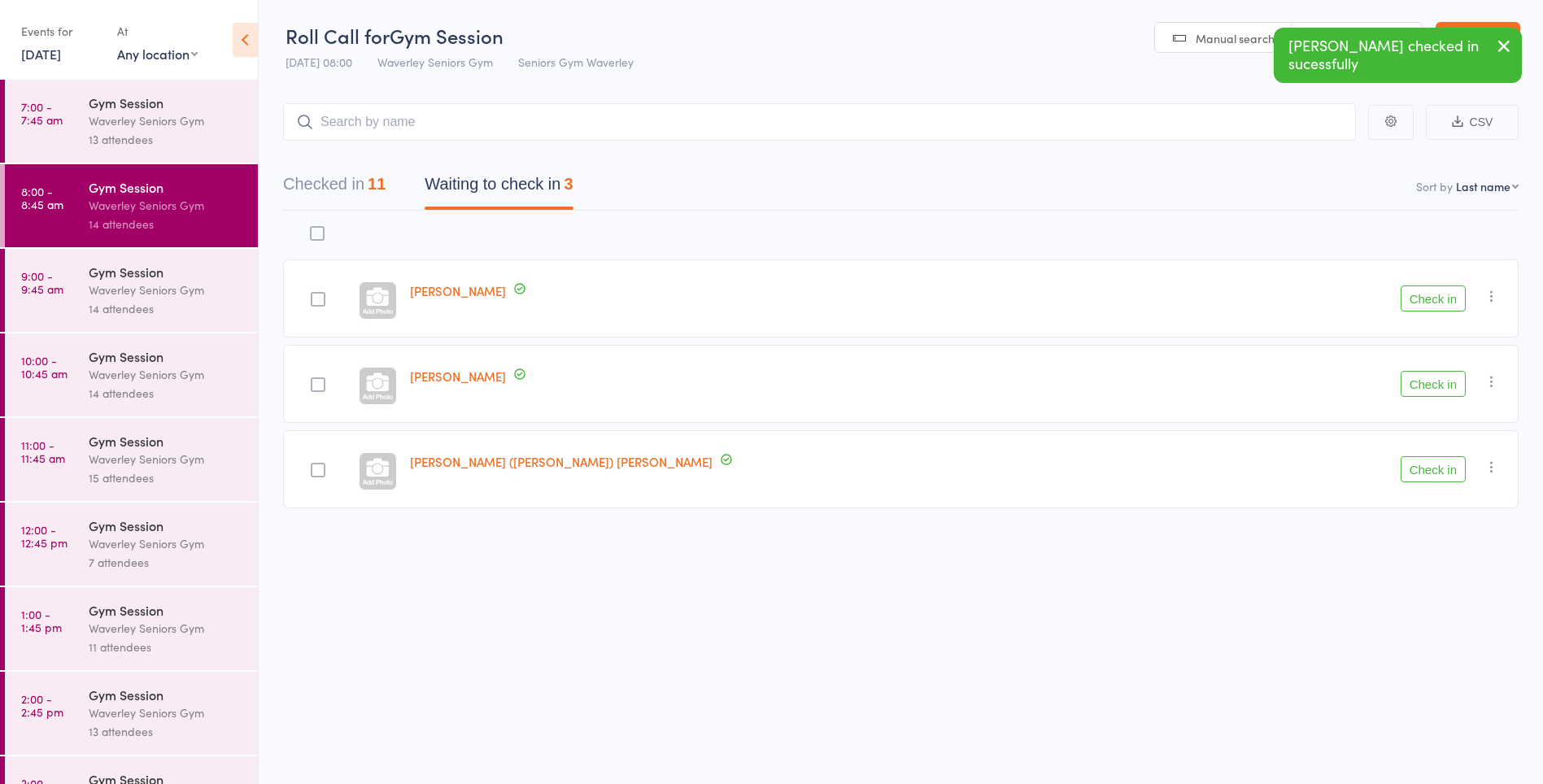
click at [1430, 388] on button "Check in" at bounding box center [1433, 384] width 65 height 26
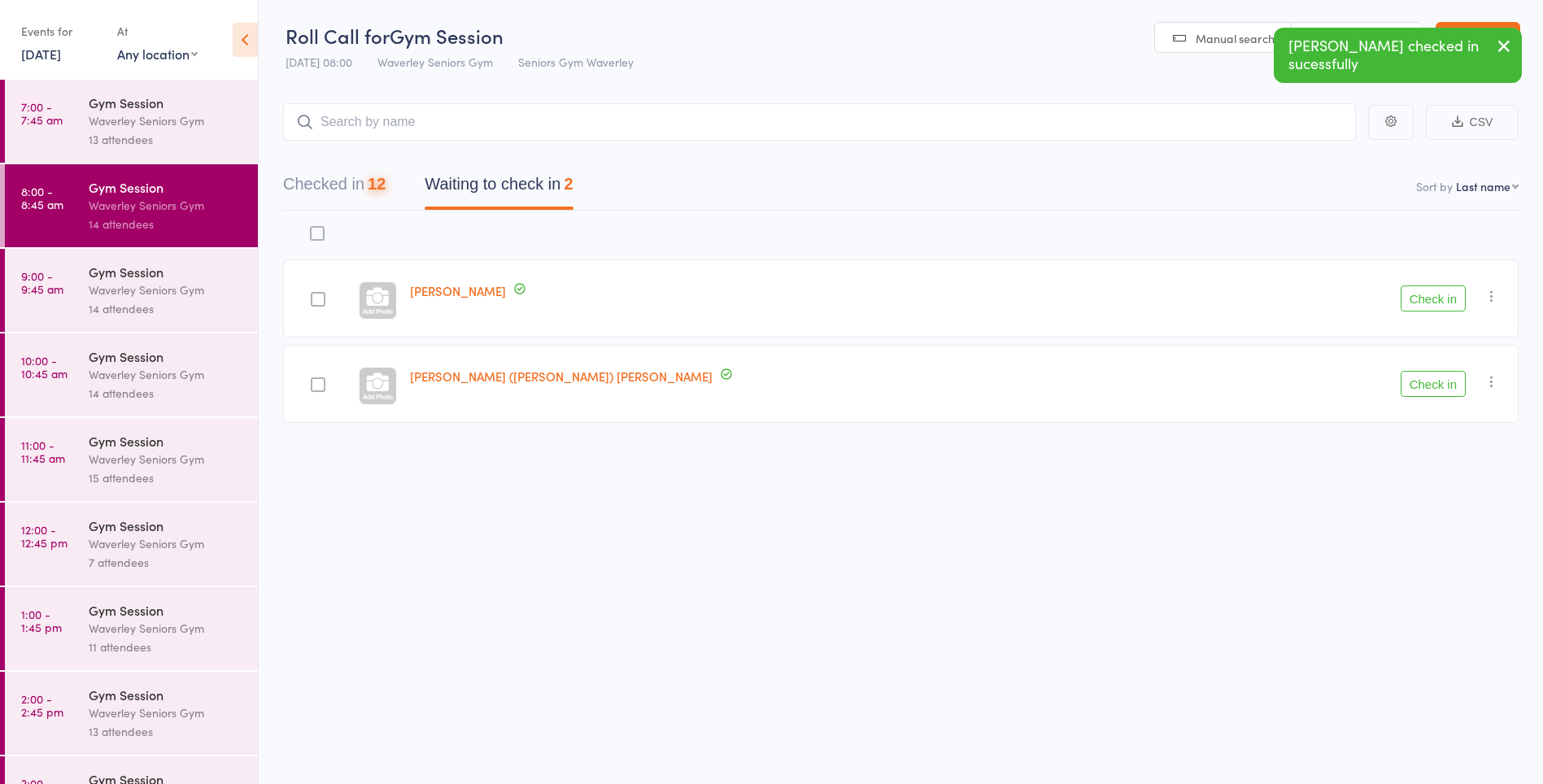
click at [1424, 388] on button "Check in" at bounding box center [1433, 384] width 65 height 26
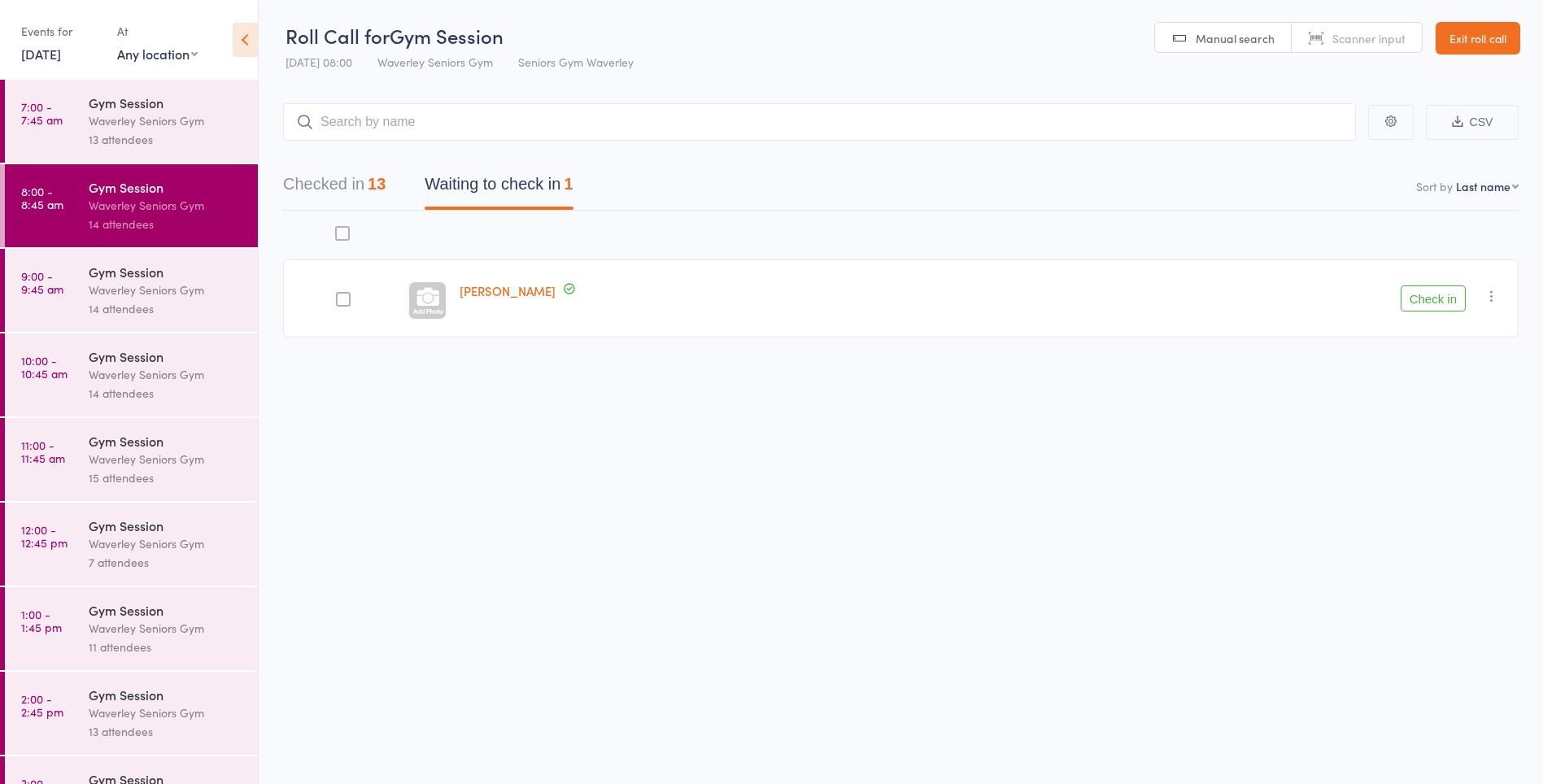
click at [1437, 296] on button "Check in" at bounding box center [1433, 298] width 65 height 26
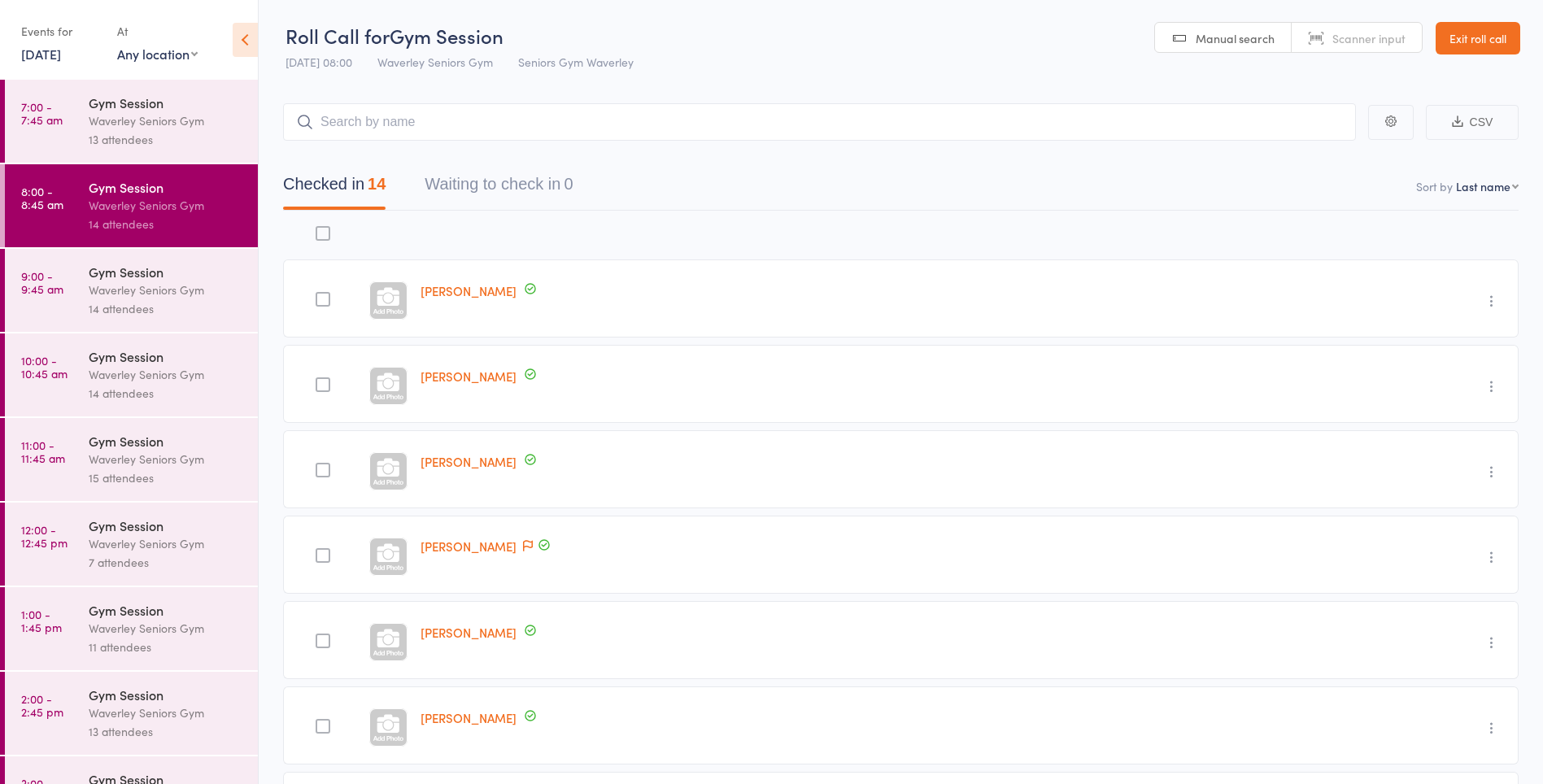
click at [548, 183] on button "Waiting to check in 0" at bounding box center [498, 189] width 148 height 43
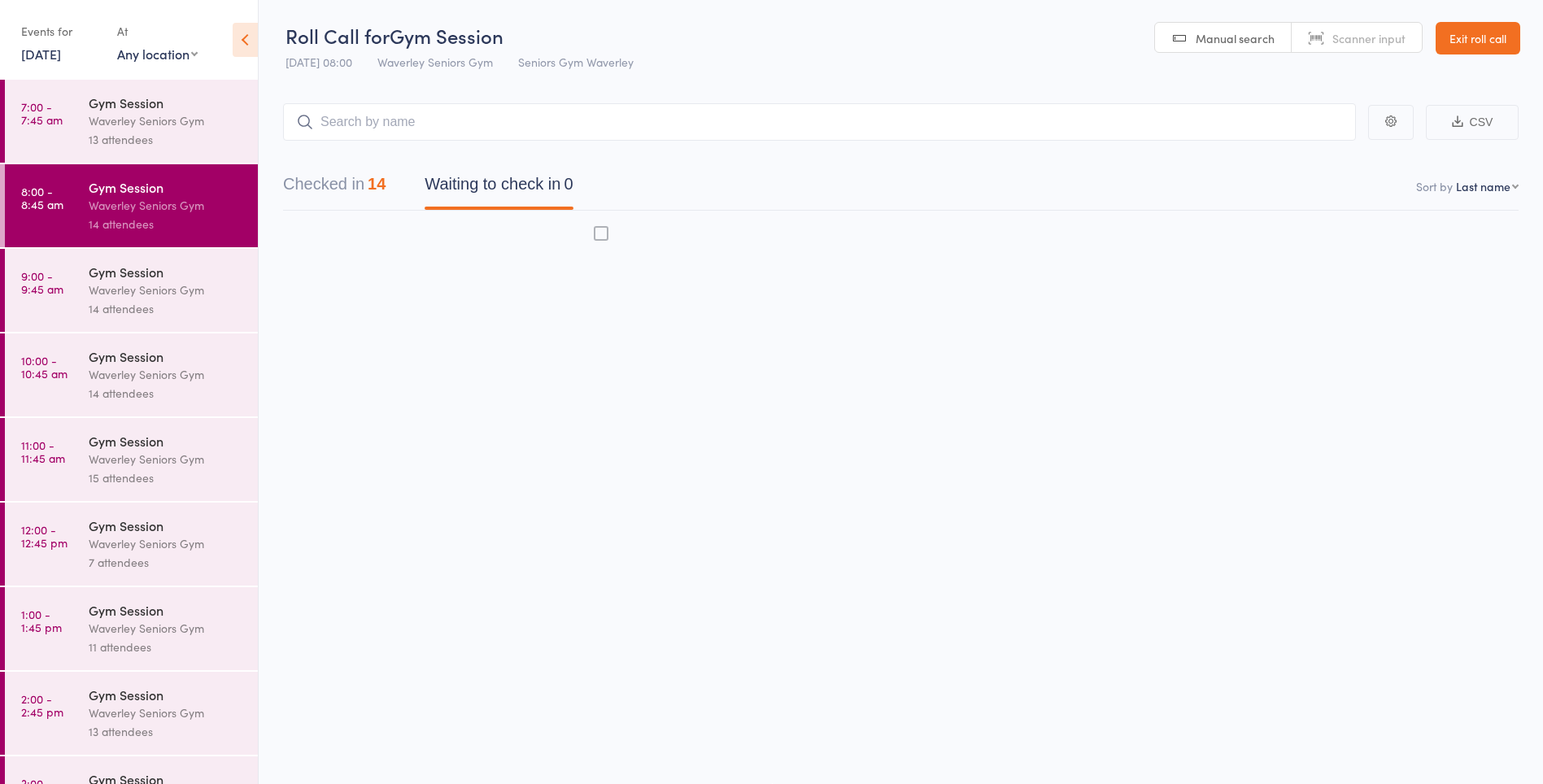
click at [327, 183] on button "Checked in 14" at bounding box center [334, 189] width 103 height 43
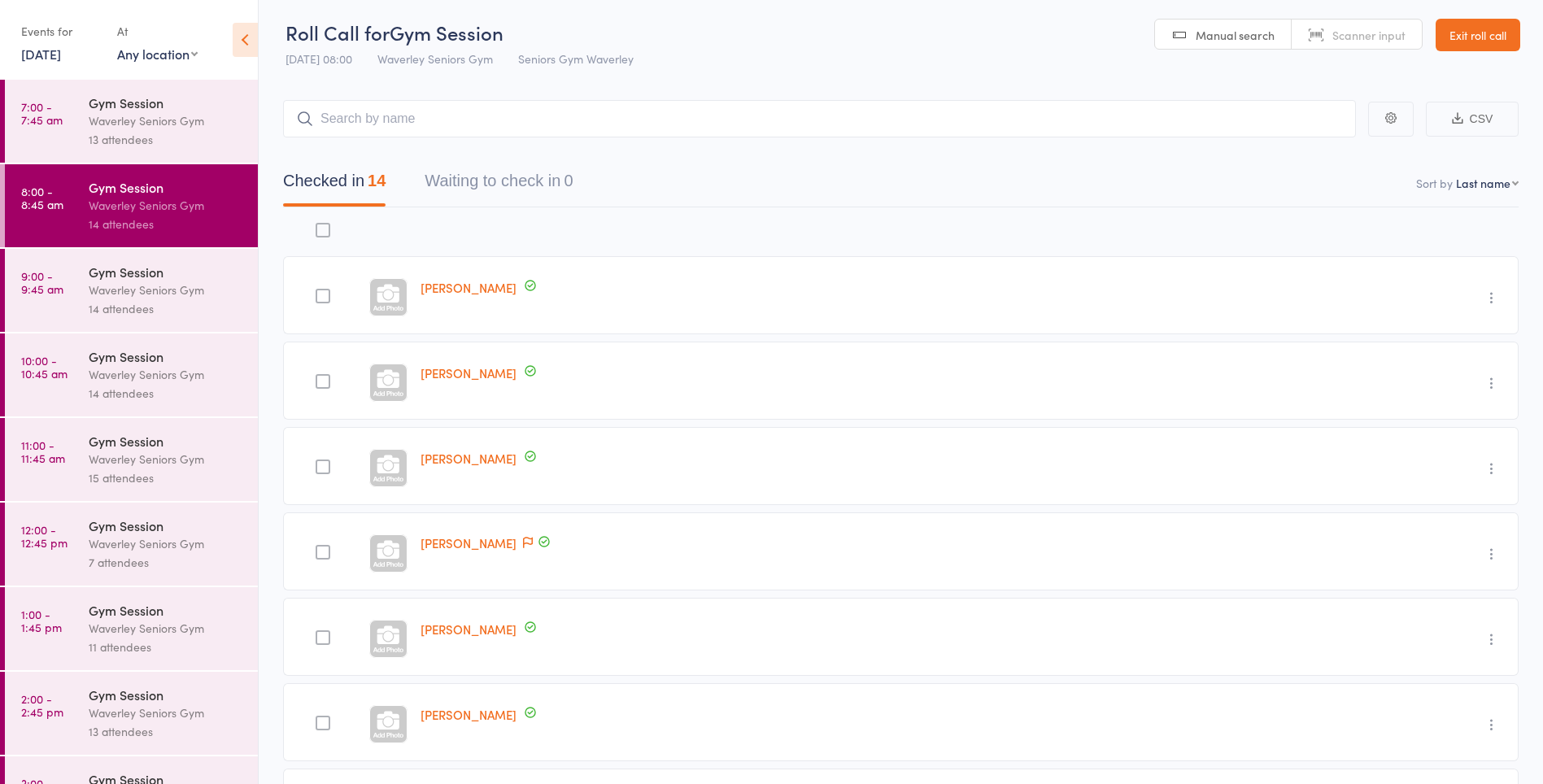
scroll to position [0, 0]
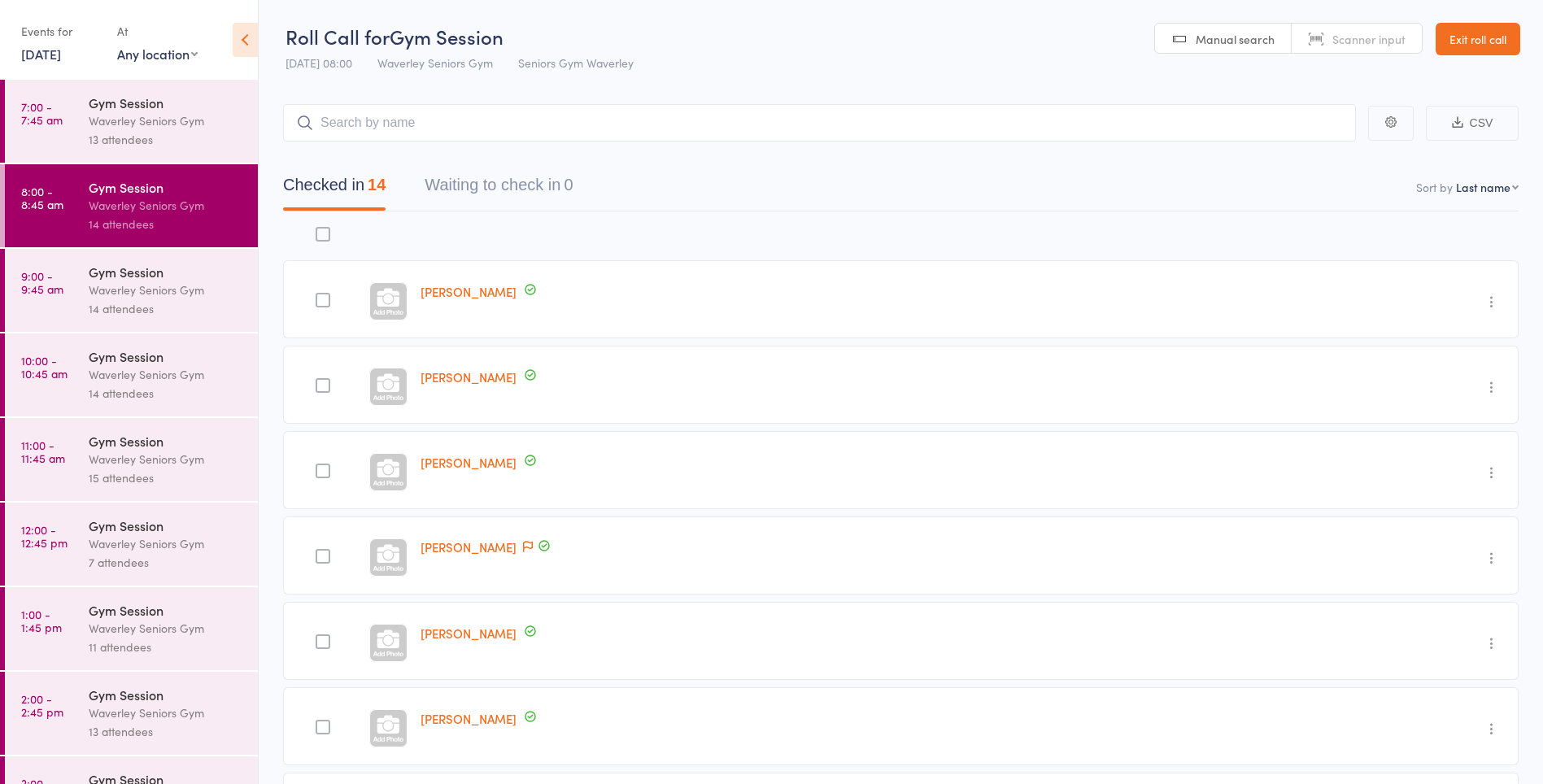
click at [517, 289] on link "Rosalie Carroll" at bounding box center [469, 291] width 96 height 17
click at [129, 293] on div "Waverley Seniors Gym" at bounding box center [165, 290] width 155 height 19
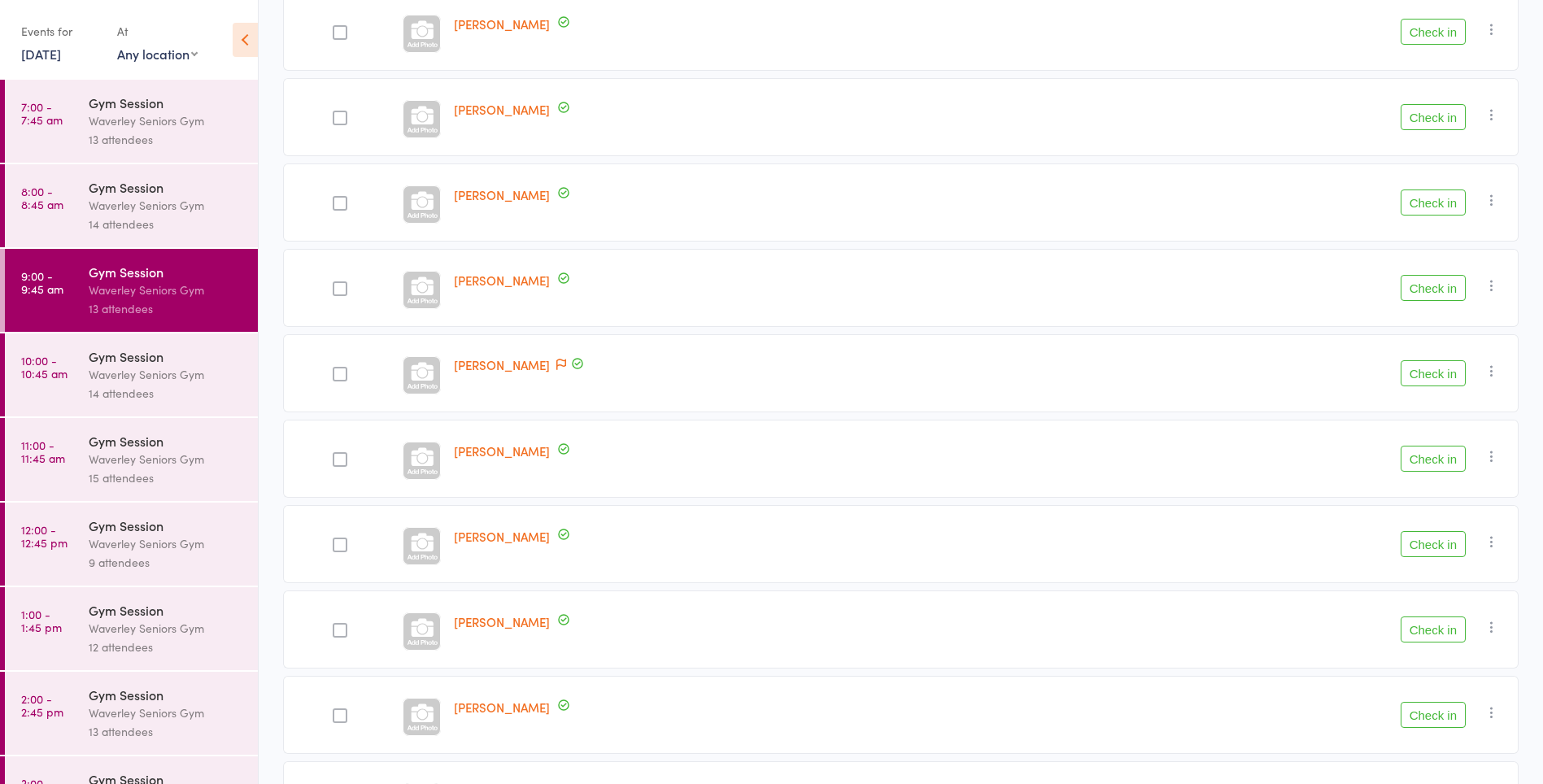
scroll to position [456, 0]
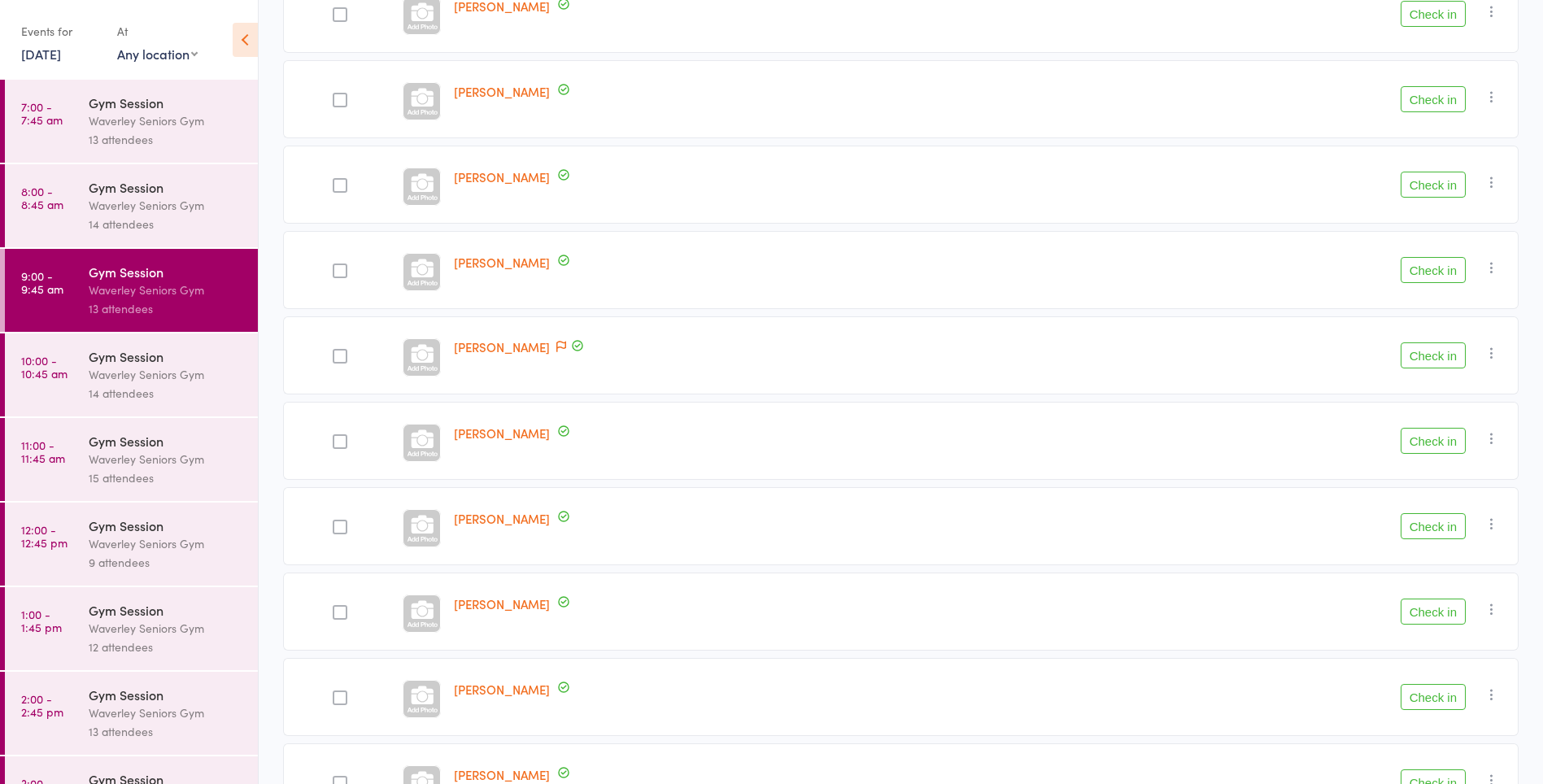
click at [1438, 444] on button "Check in" at bounding box center [1433, 440] width 65 height 26
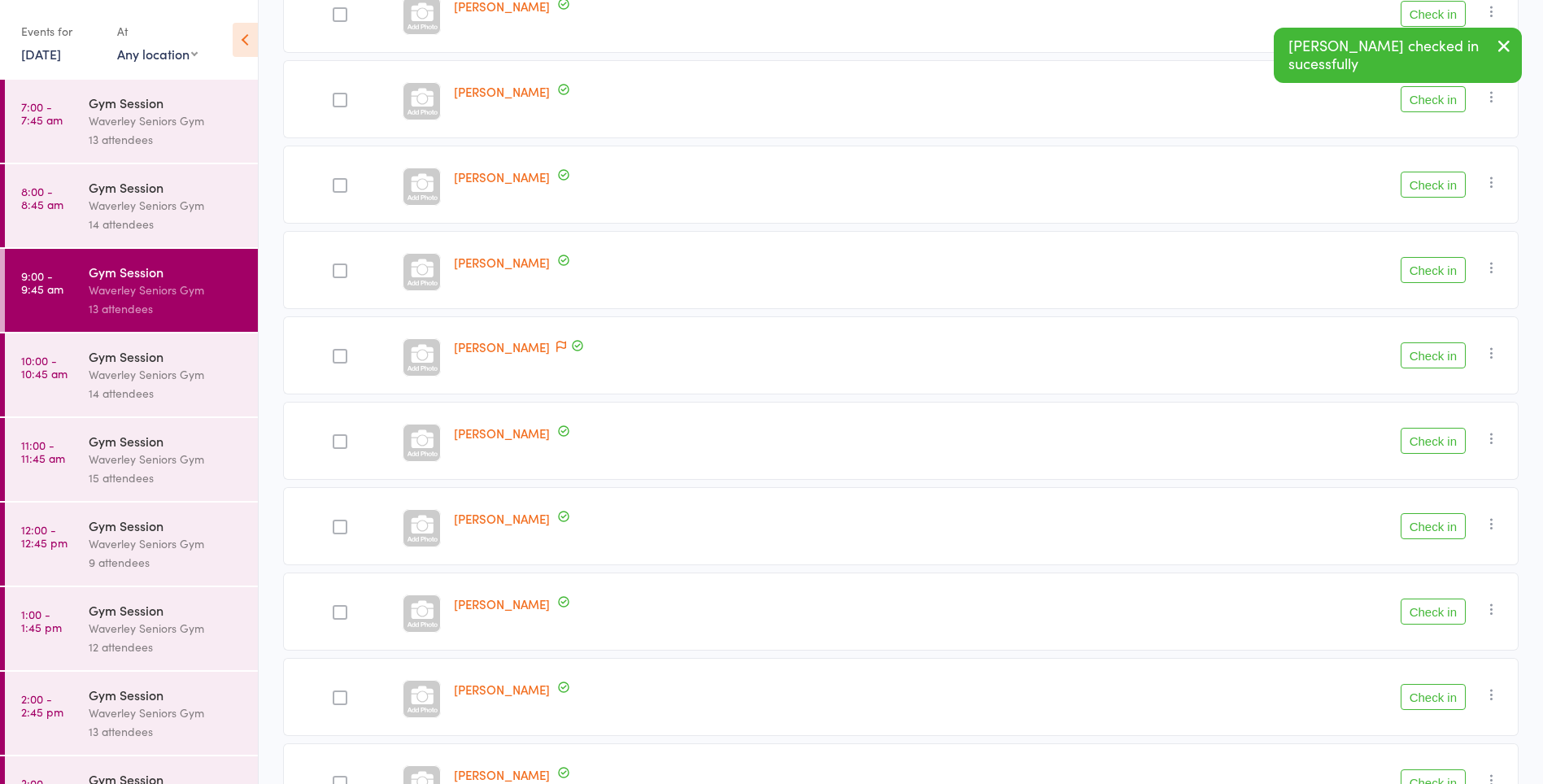
click at [1435, 446] on button "Check in" at bounding box center [1433, 440] width 65 height 26
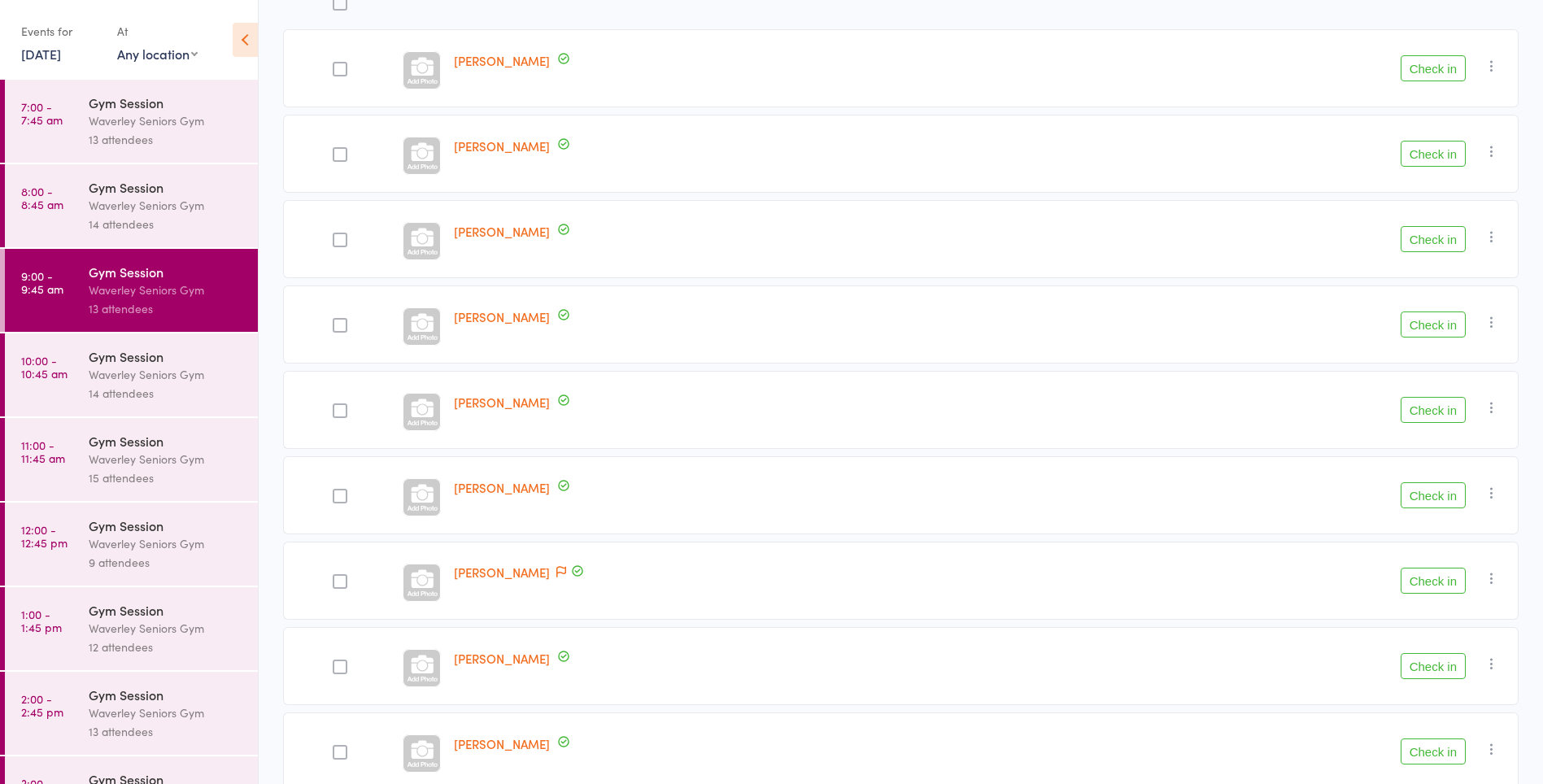
scroll to position [226, 0]
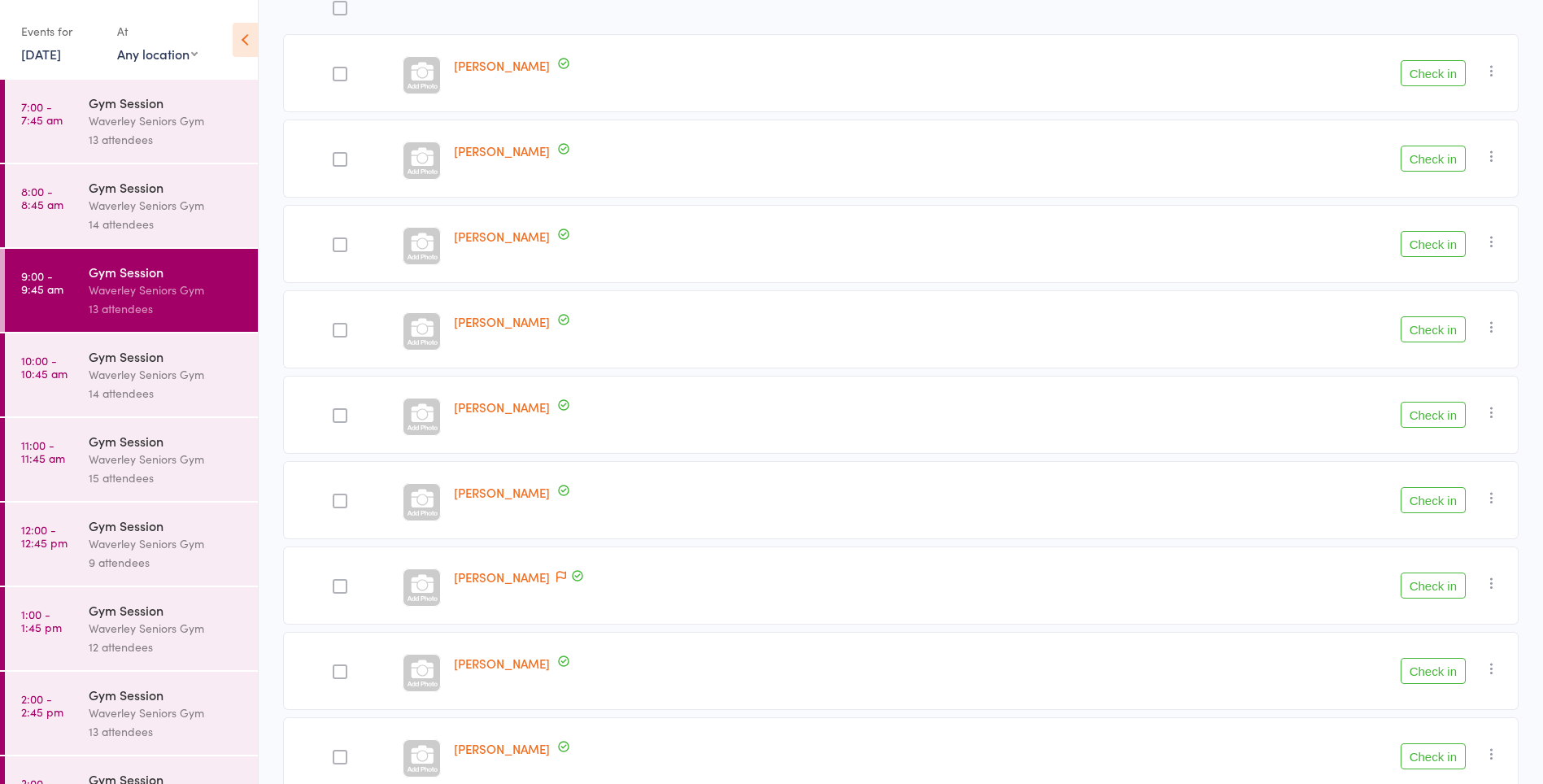
click at [1438, 74] on button "Check in" at bounding box center [1433, 73] width 65 height 26
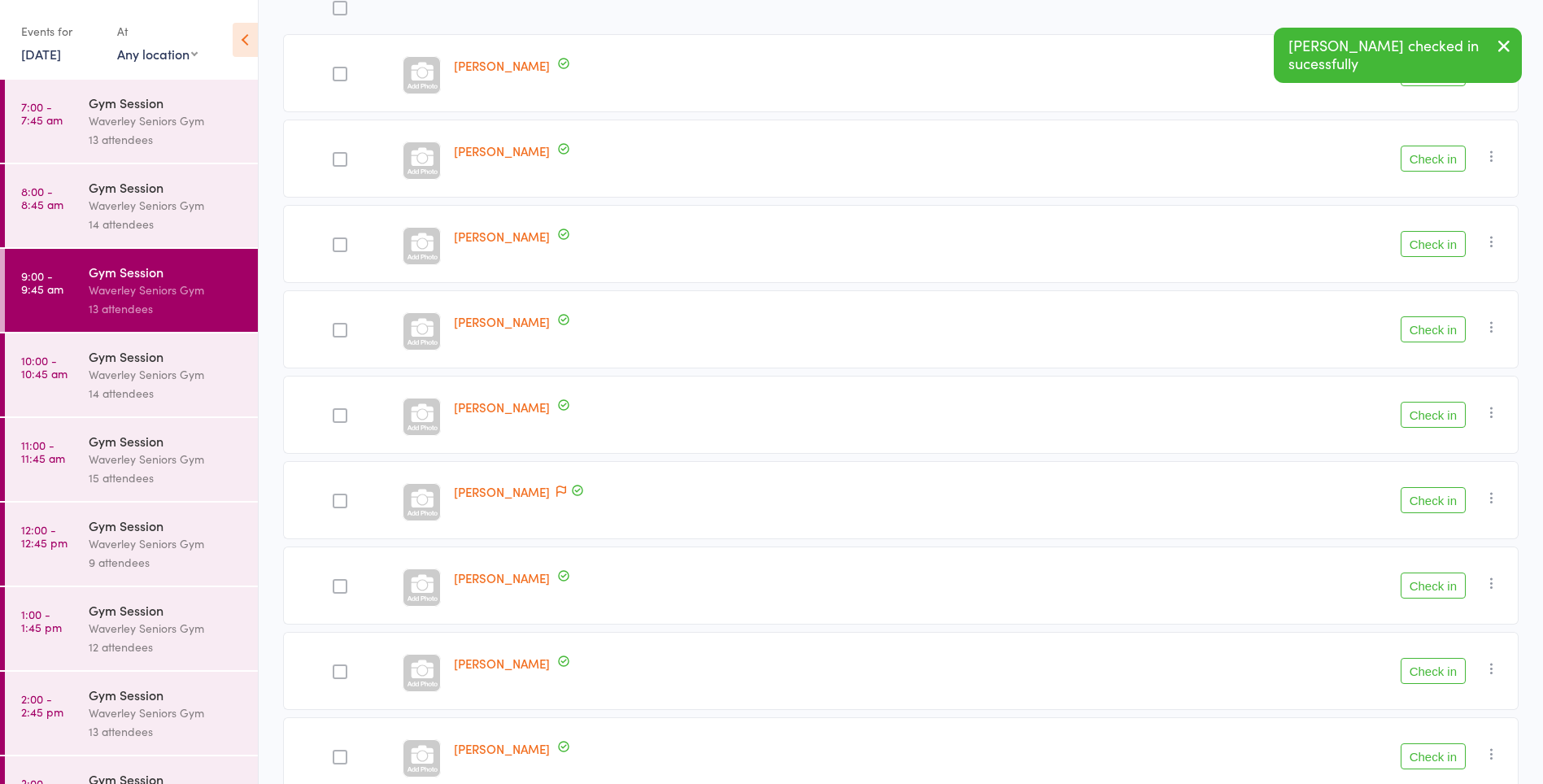
click at [1504, 63] on button "button" at bounding box center [1504, 47] width 36 height 38
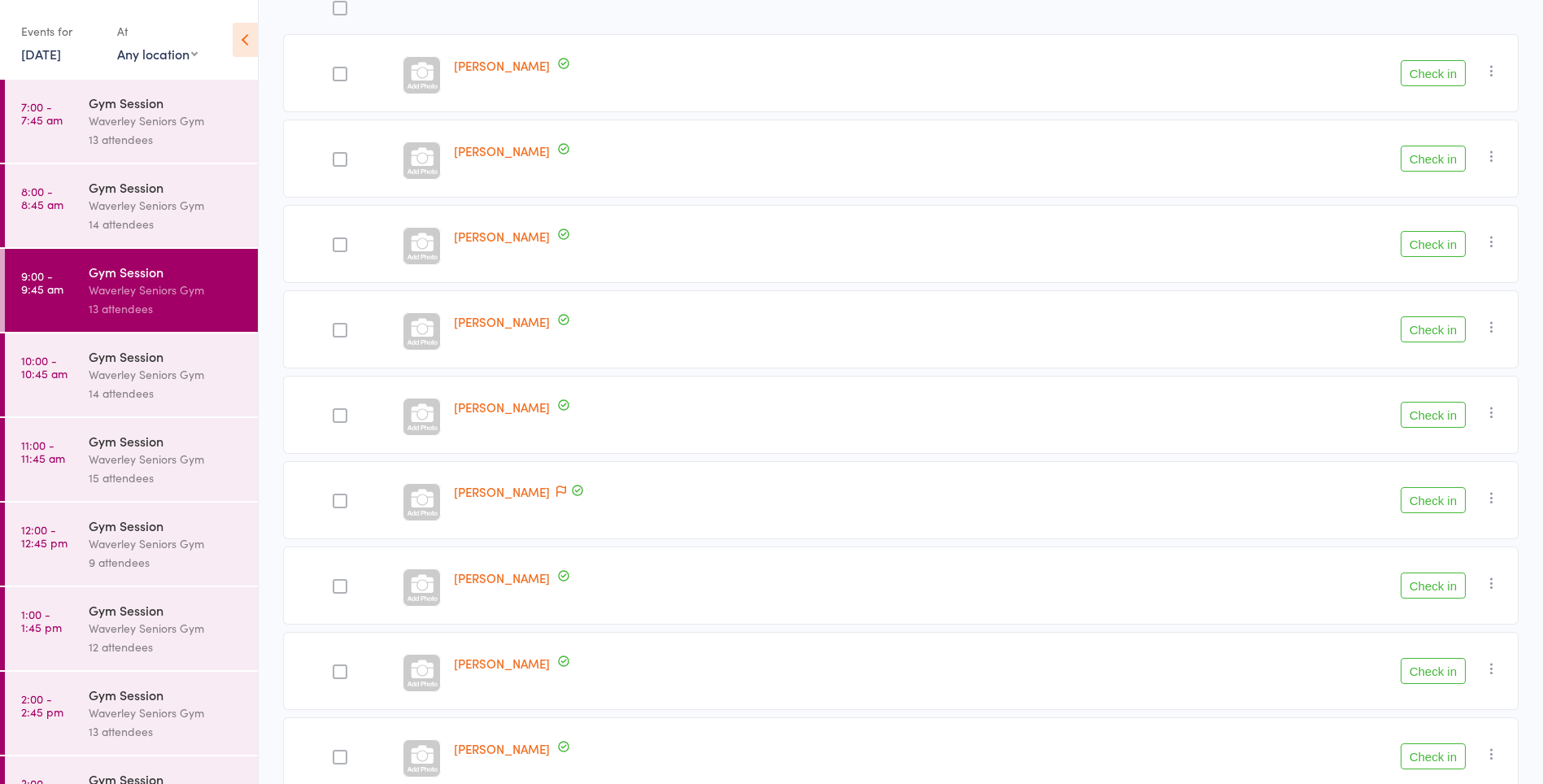
click at [1438, 74] on button "Check in" at bounding box center [1433, 73] width 65 height 26
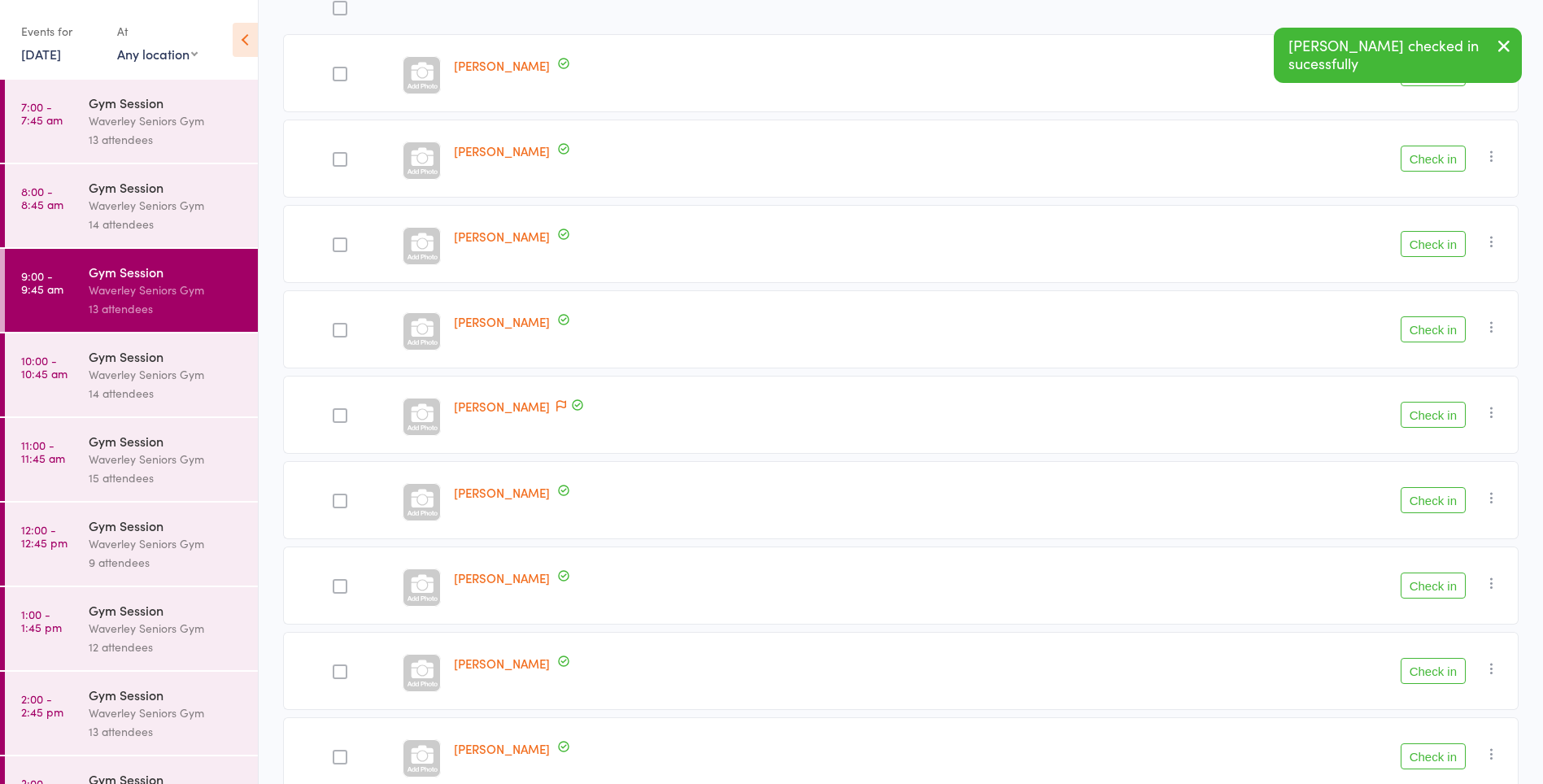
click at [1512, 61] on button "button" at bounding box center [1504, 47] width 36 height 38
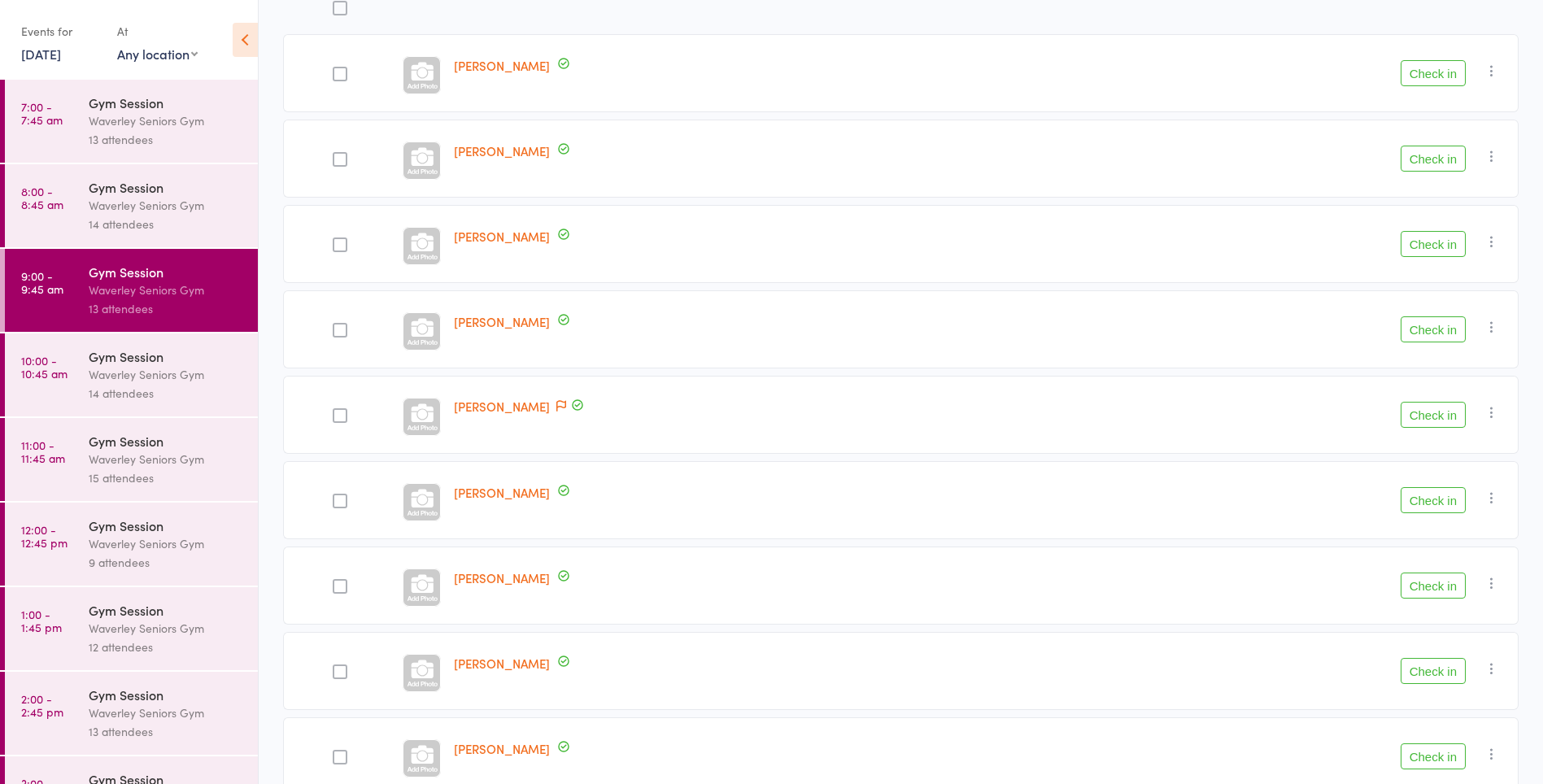
click at [1435, 422] on button "Check in" at bounding box center [1433, 415] width 65 height 26
click at [1445, 675] on button "Check in" at bounding box center [1433, 673] width 65 height 26
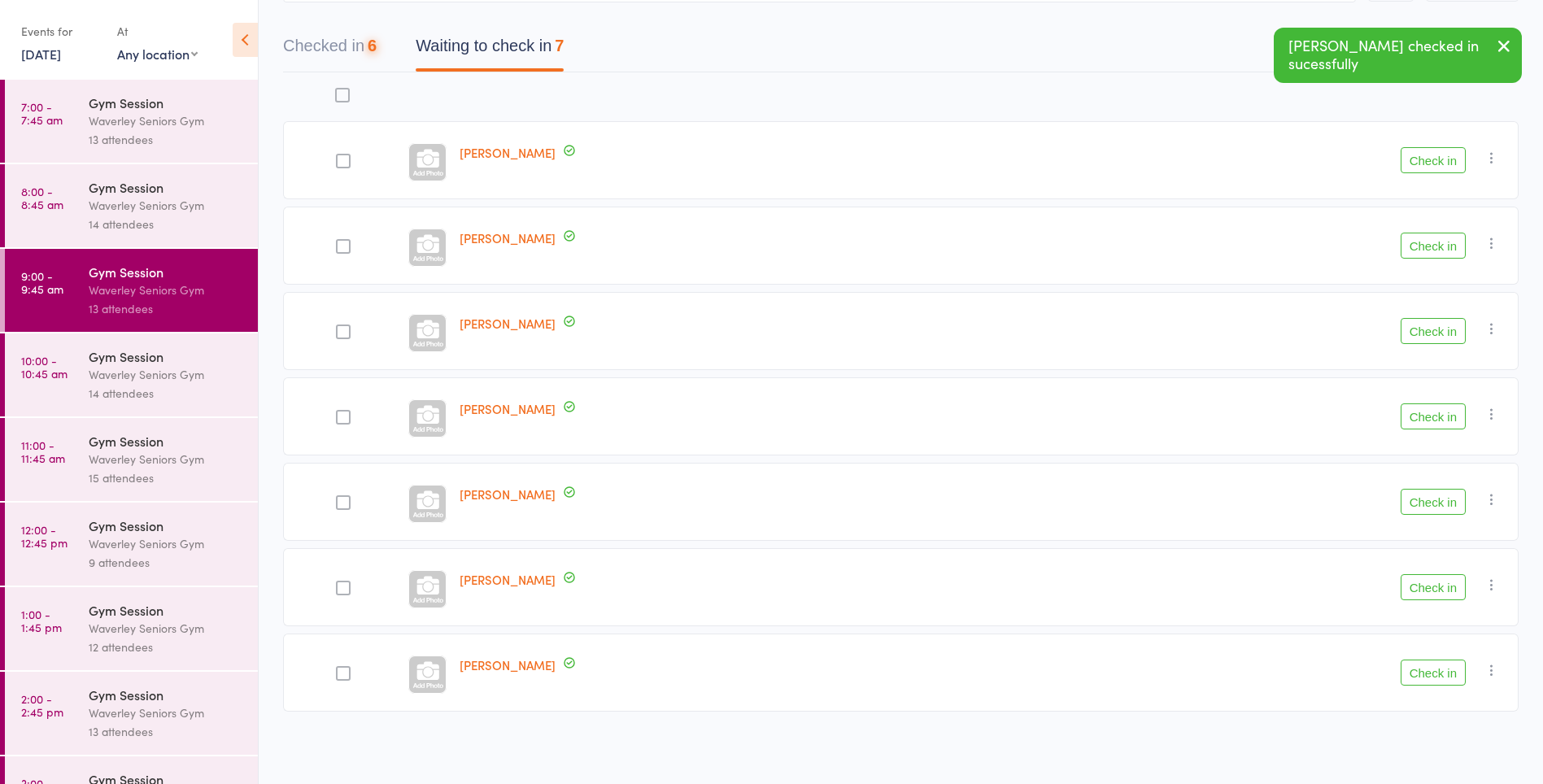
scroll to position [139, 0]
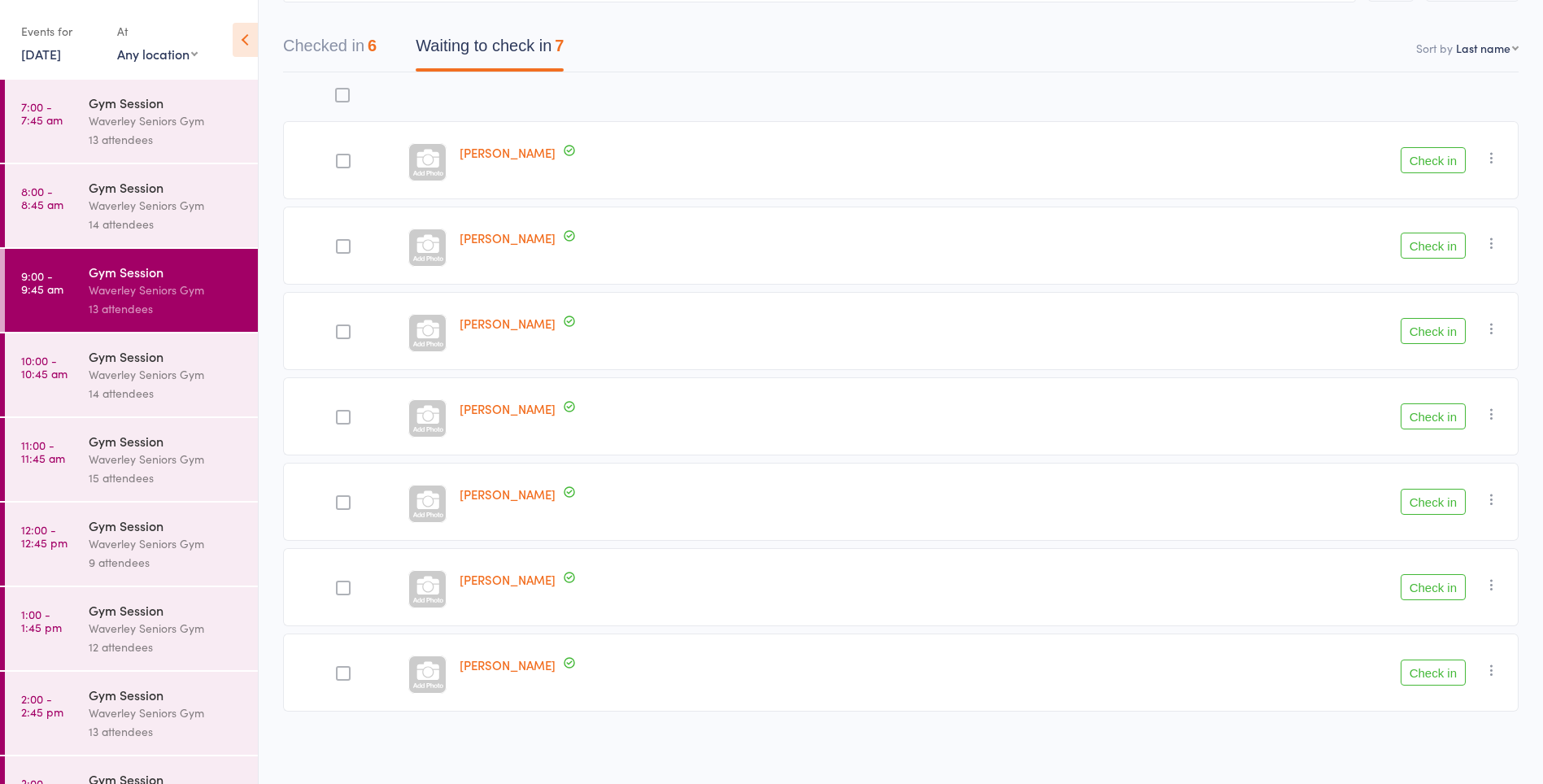
click at [1439, 418] on button "Check in" at bounding box center [1433, 416] width 65 height 26
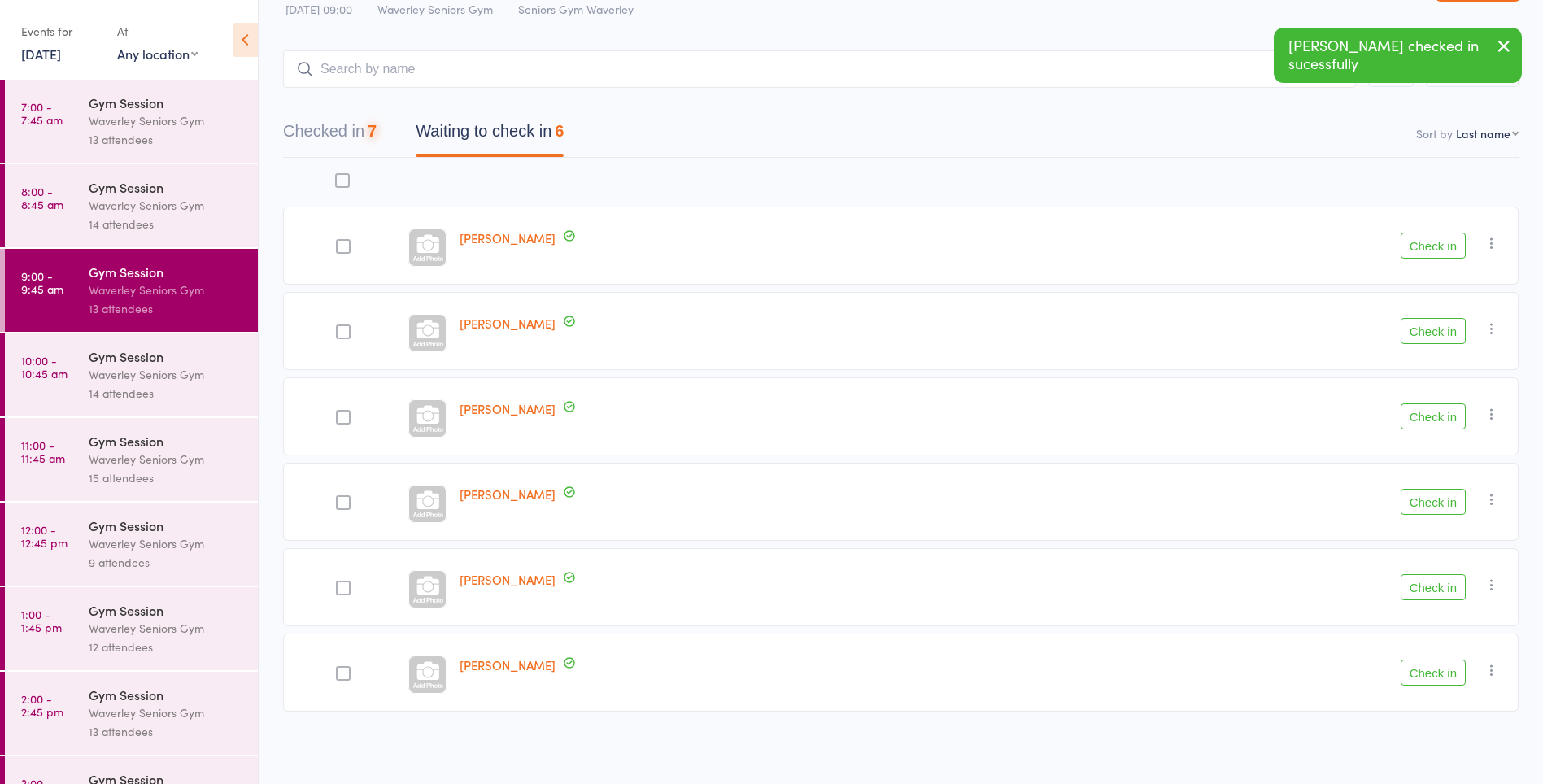
scroll to position [54, 0]
click at [471, 326] on link "[PERSON_NAME]" at bounding box center [507, 323] width 96 height 17
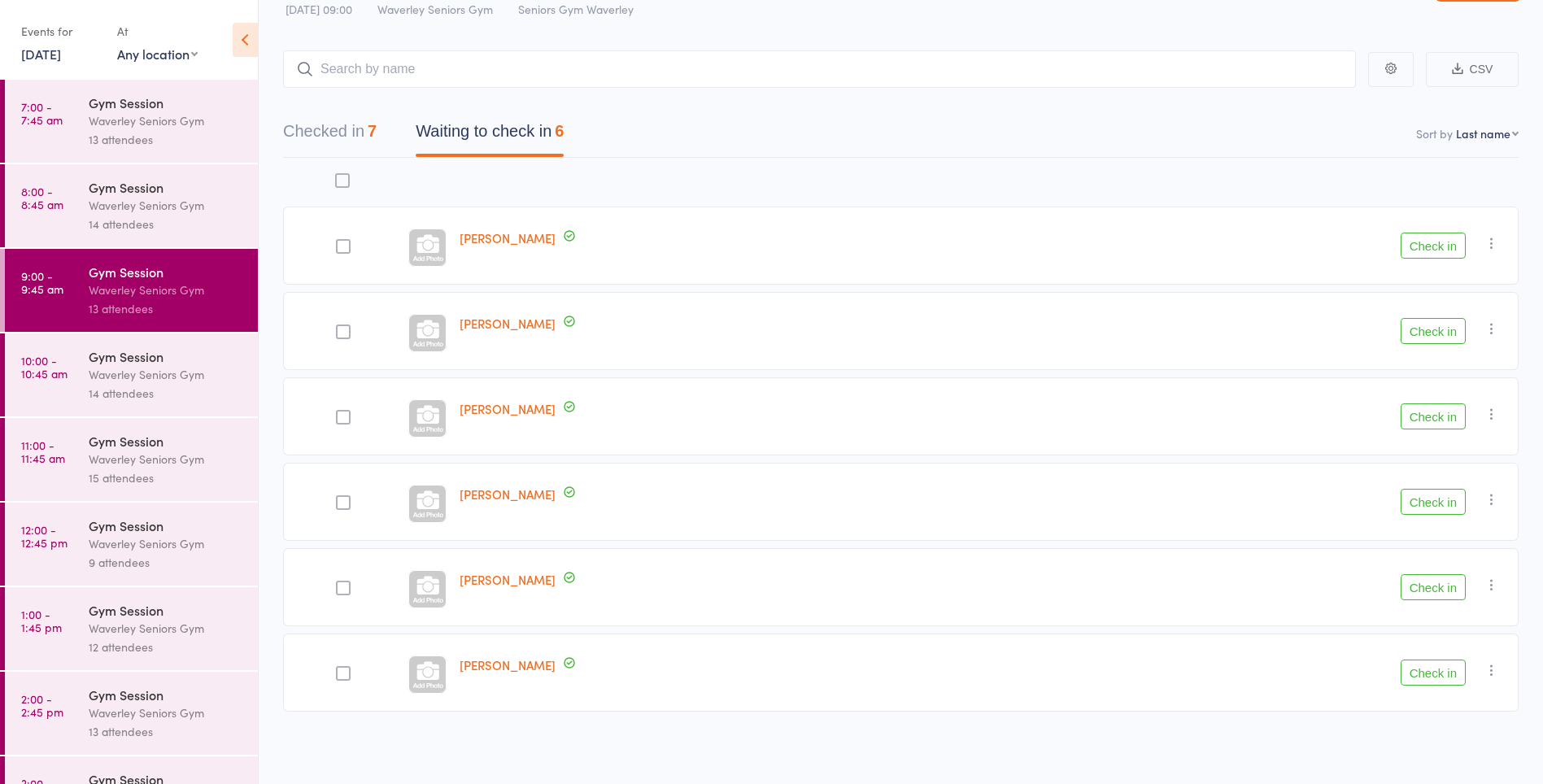
click at [1423, 332] on button "Check in" at bounding box center [1433, 331] width 65 height 26
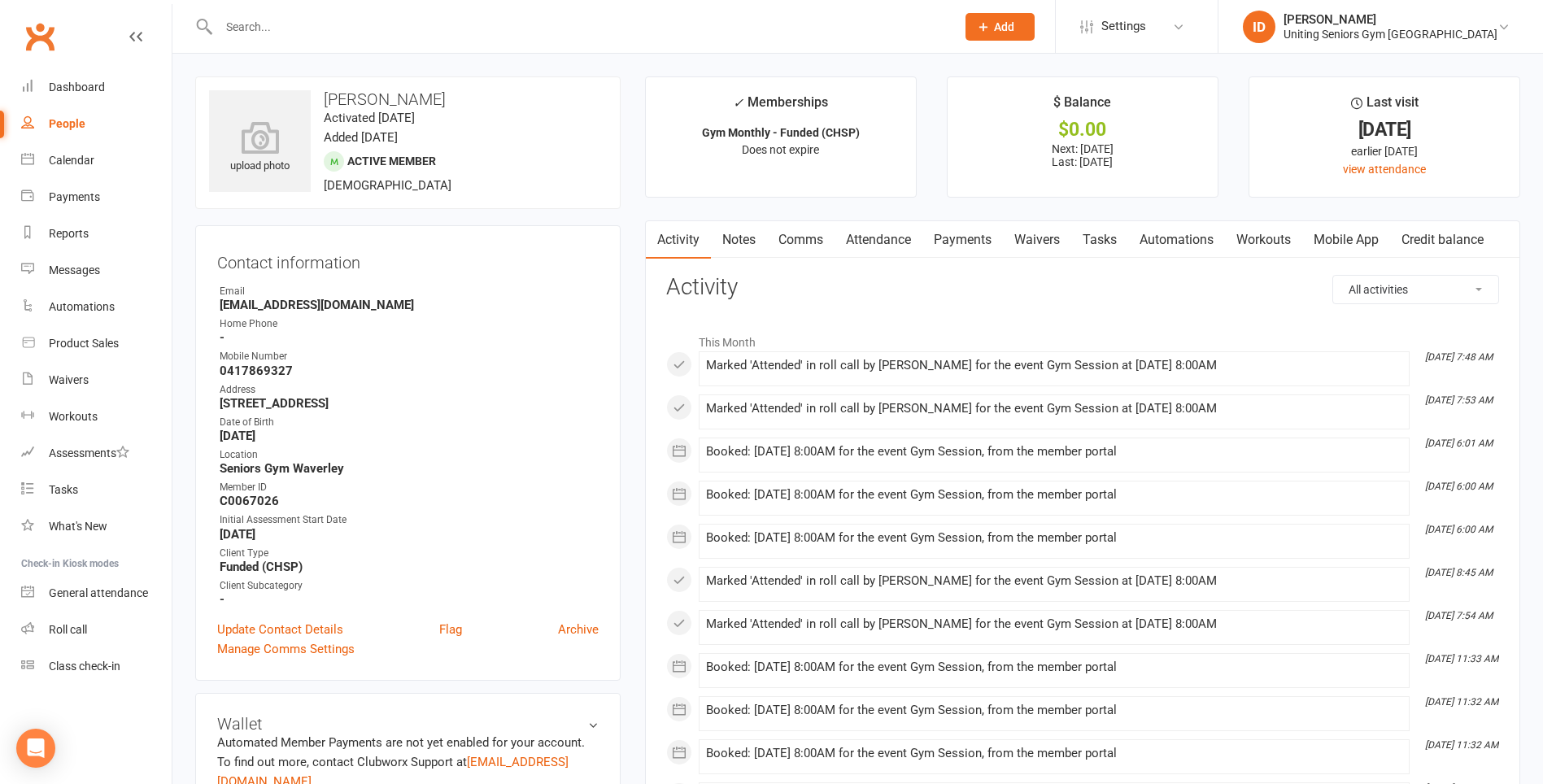
click at [1357, 237] on link "Mobile App" at bounding box center [1346, 240] width 87 height 38
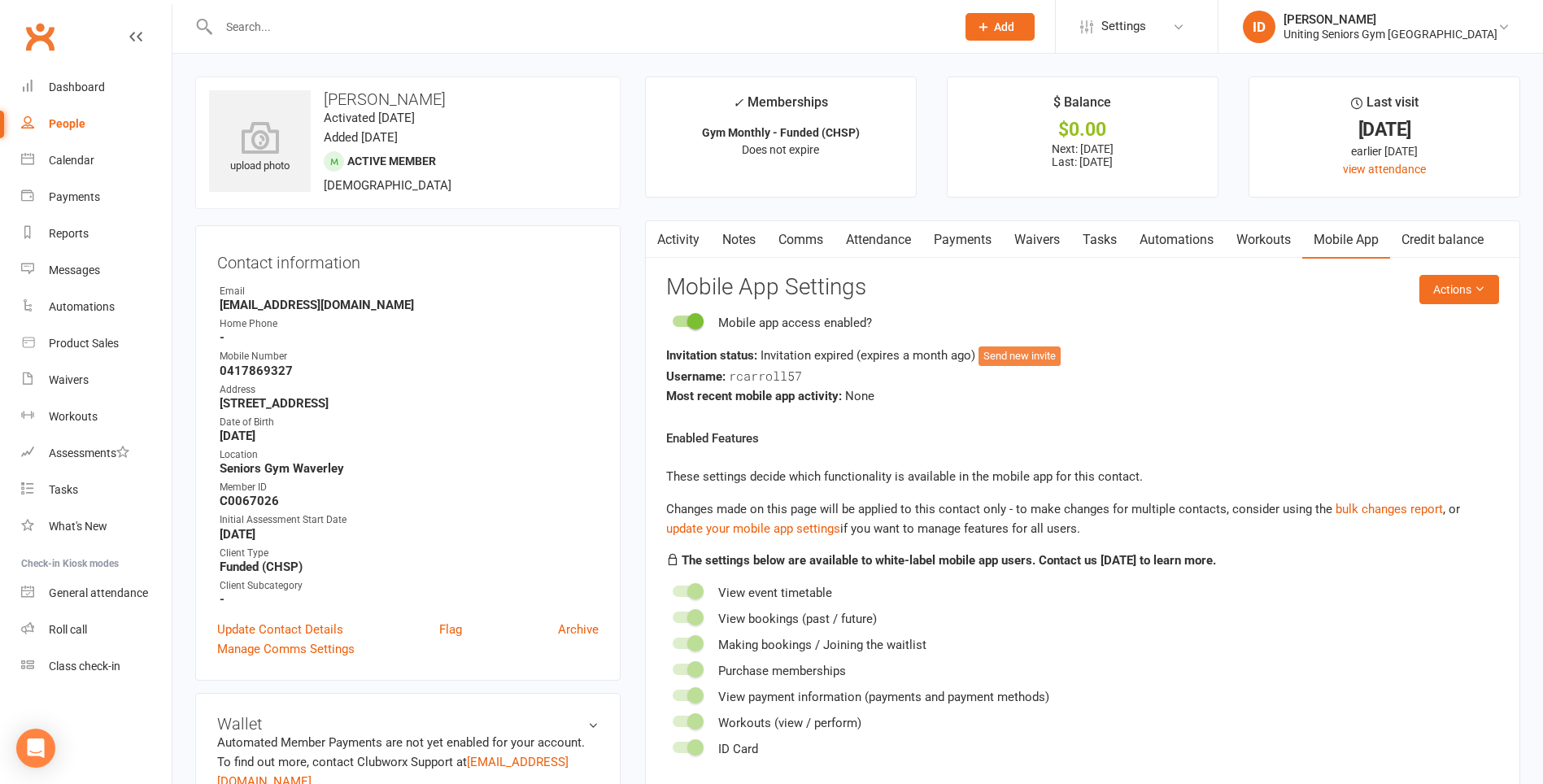
click at [1036, 362] on button "Send new invite" at bounding box center [1019, 356] width 82 height 20
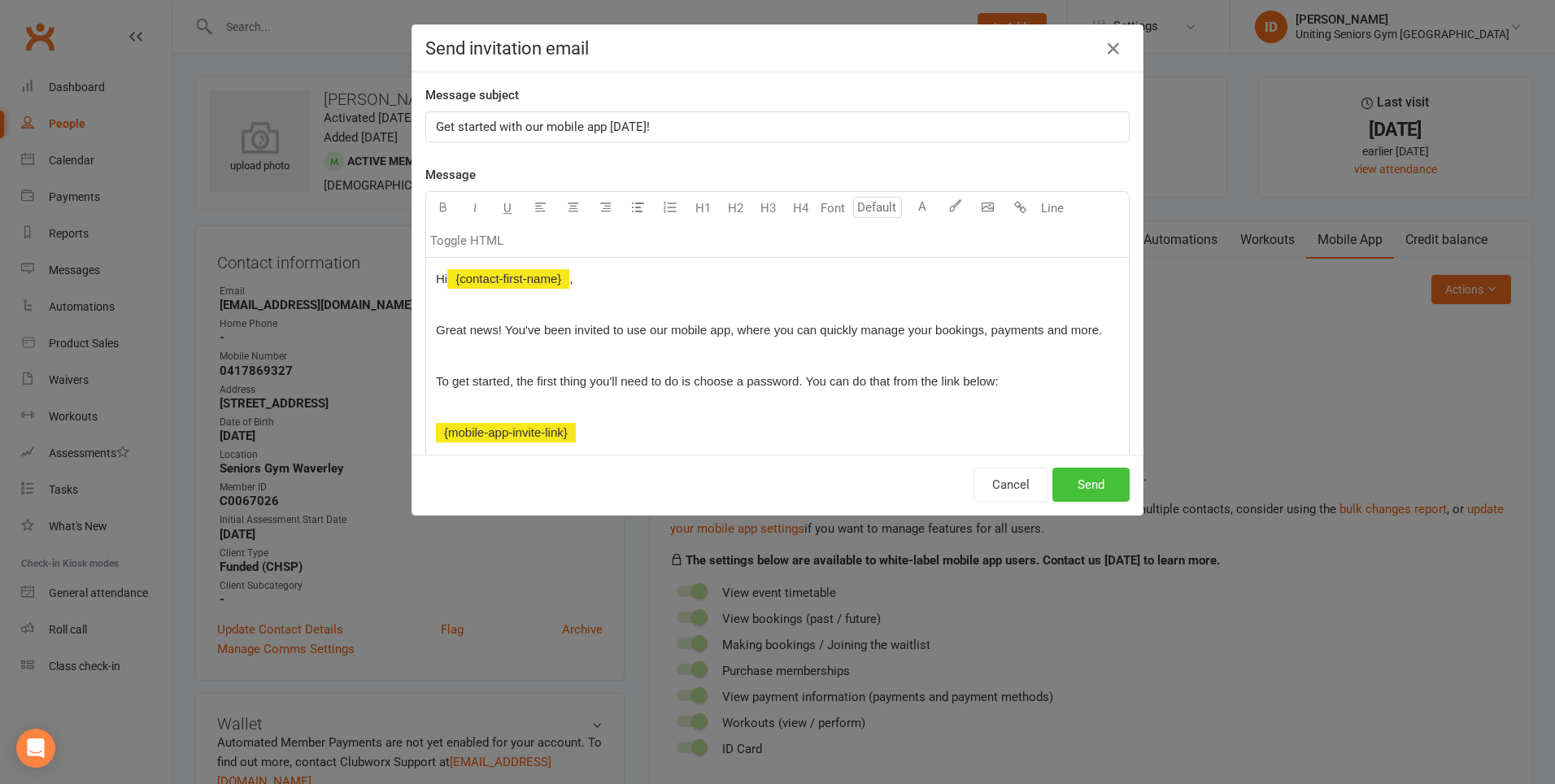
click at [1080, 487] on button "Send" at bounding box center [1091, 485] width 77 height 34
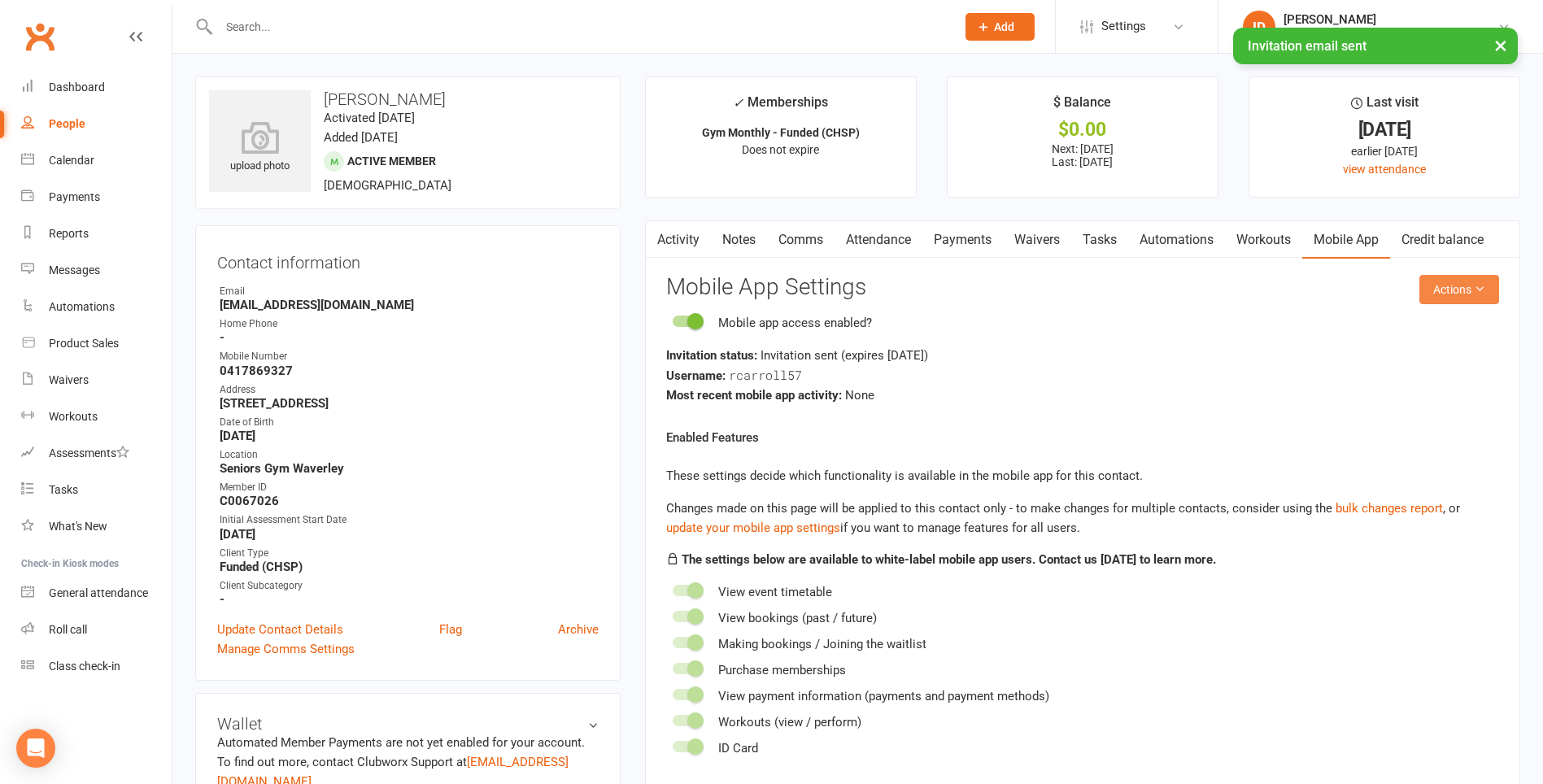
click at [1451, 291] on button "Actions" at bounding box center [1459, 290] width 80 height 29
click at [1438, 354] on link "Send invitation SMS" at bounding box center [1406, 358] width 161 height 33
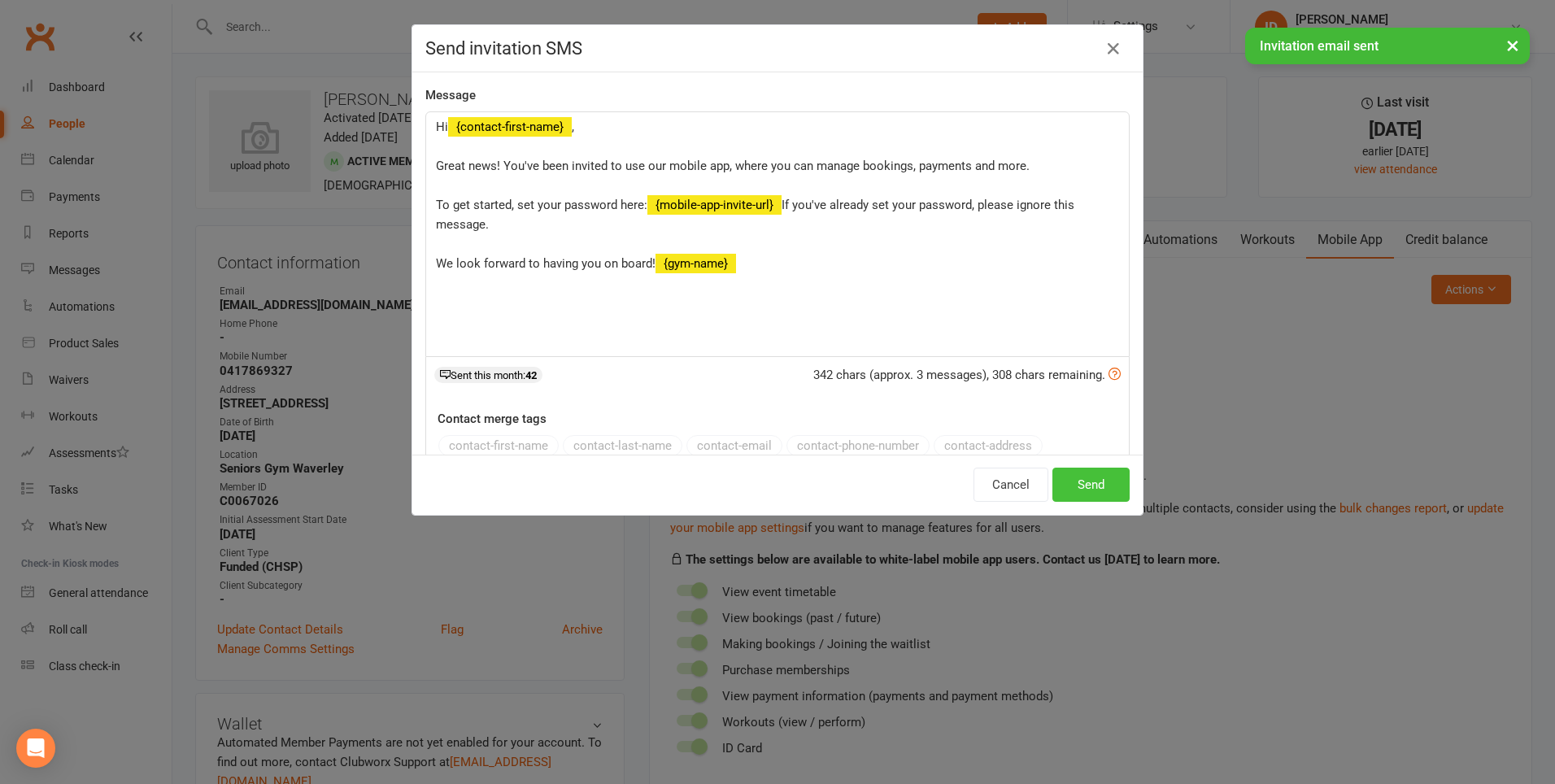
click at [1092, 482] on button "Send" at bounding box center [1091, 485] width 77 height 34
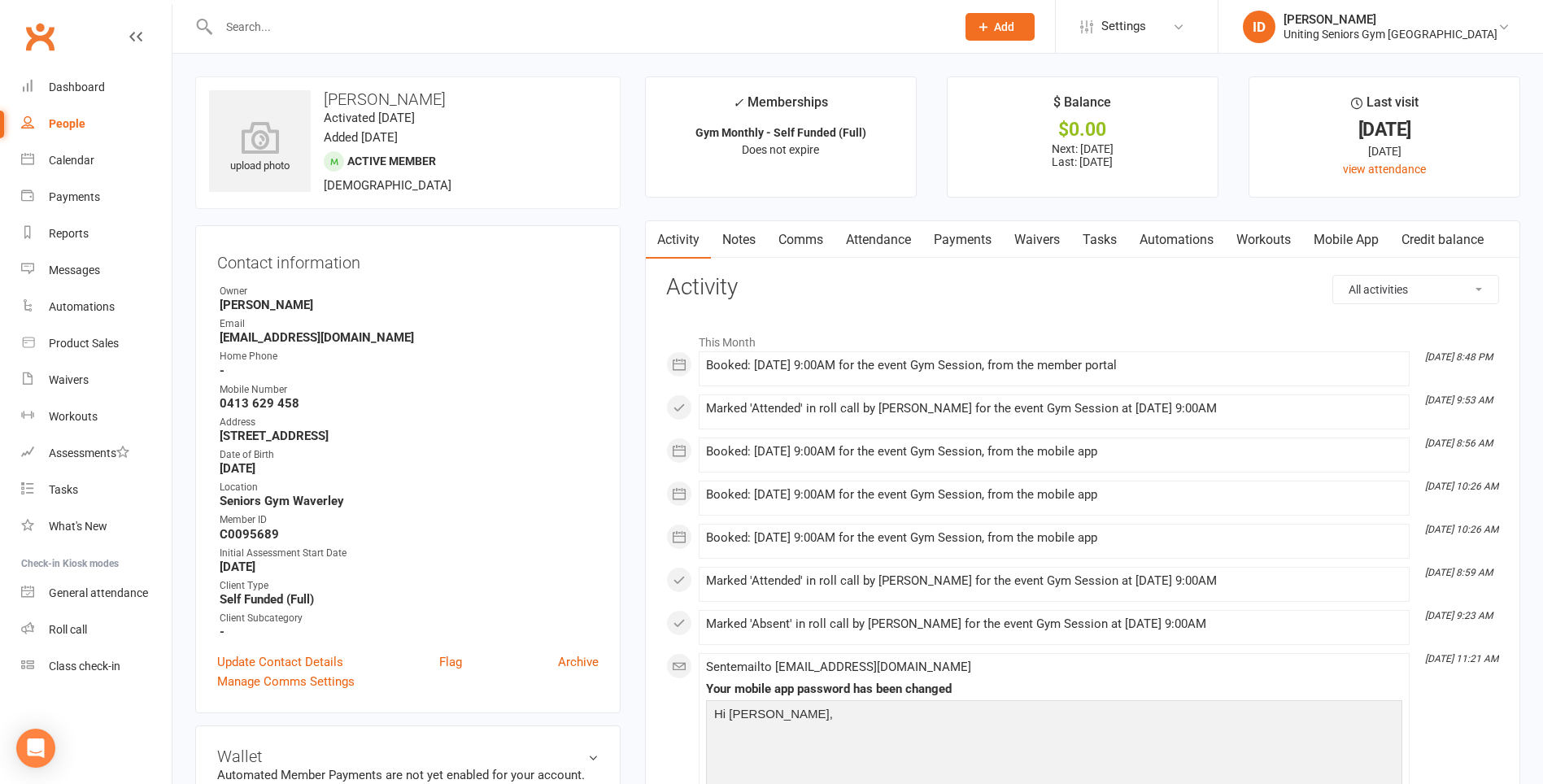
click at [135, 29] on link at bounding box center [135, 51] width 13 height 49
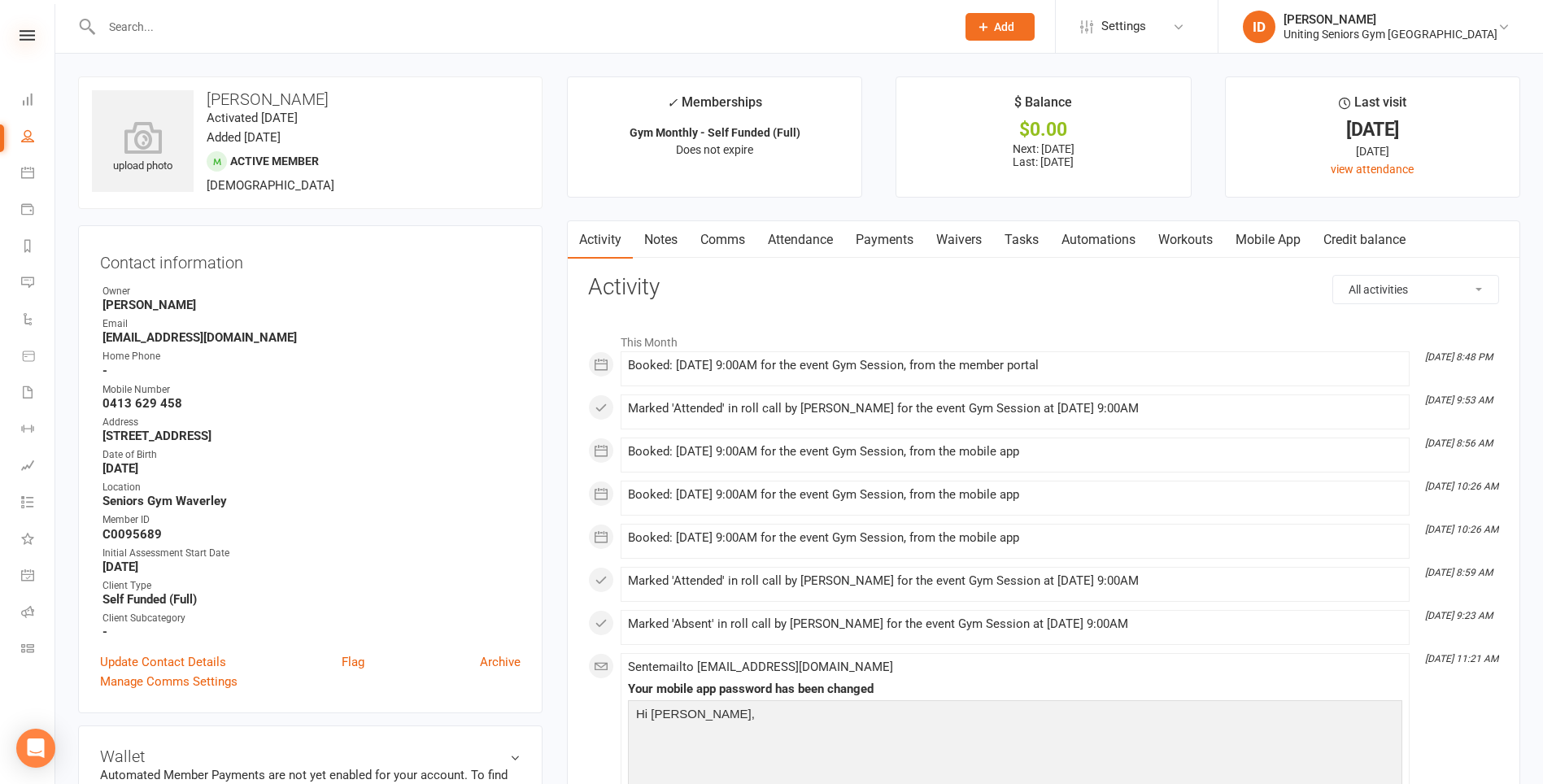
click at [29, 35] on icon at bounding box center [27, 35] width 15 height 10
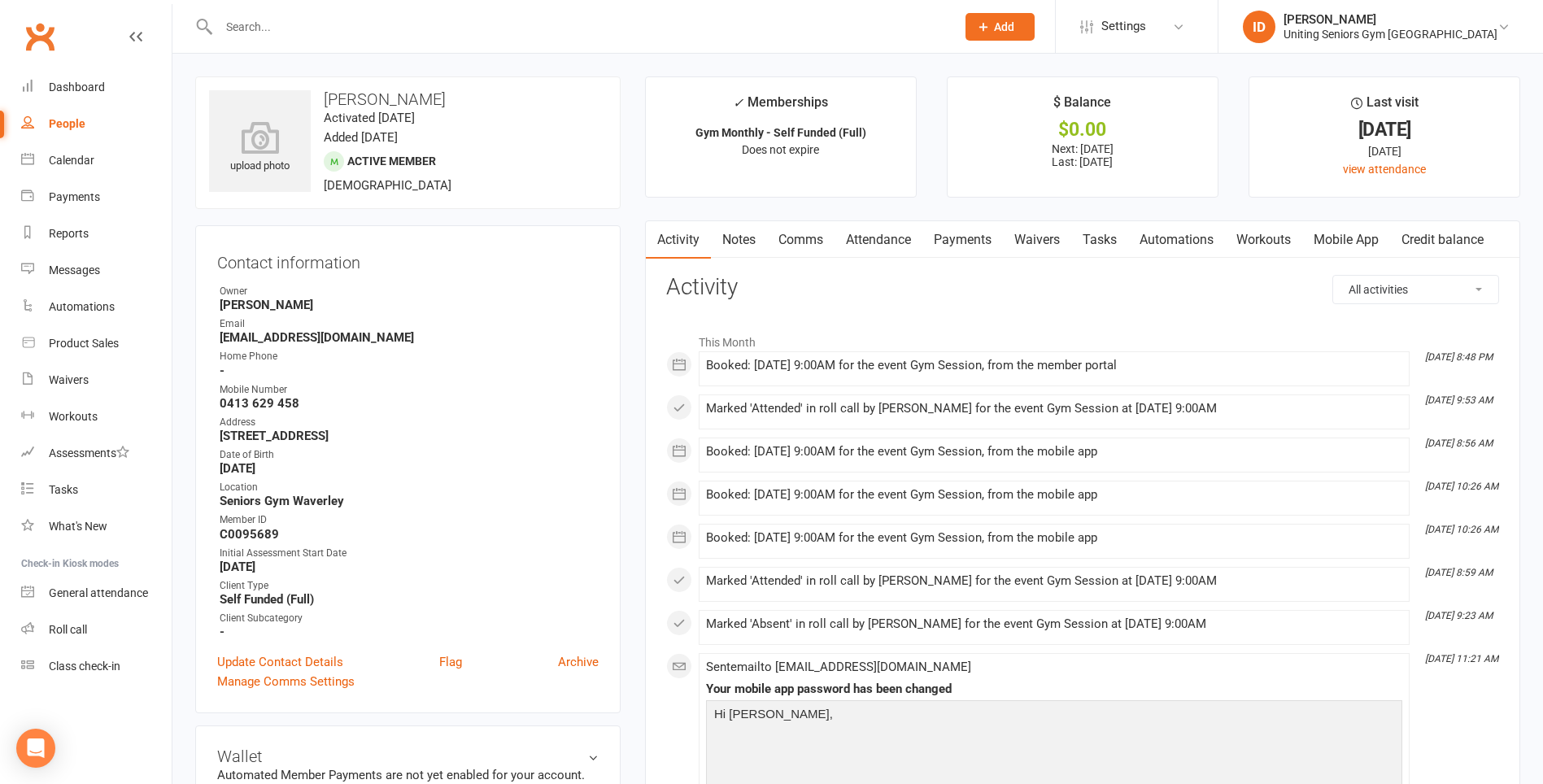
click at [133, 37] on icon at bounding box center [135, 36] width 13 height 13
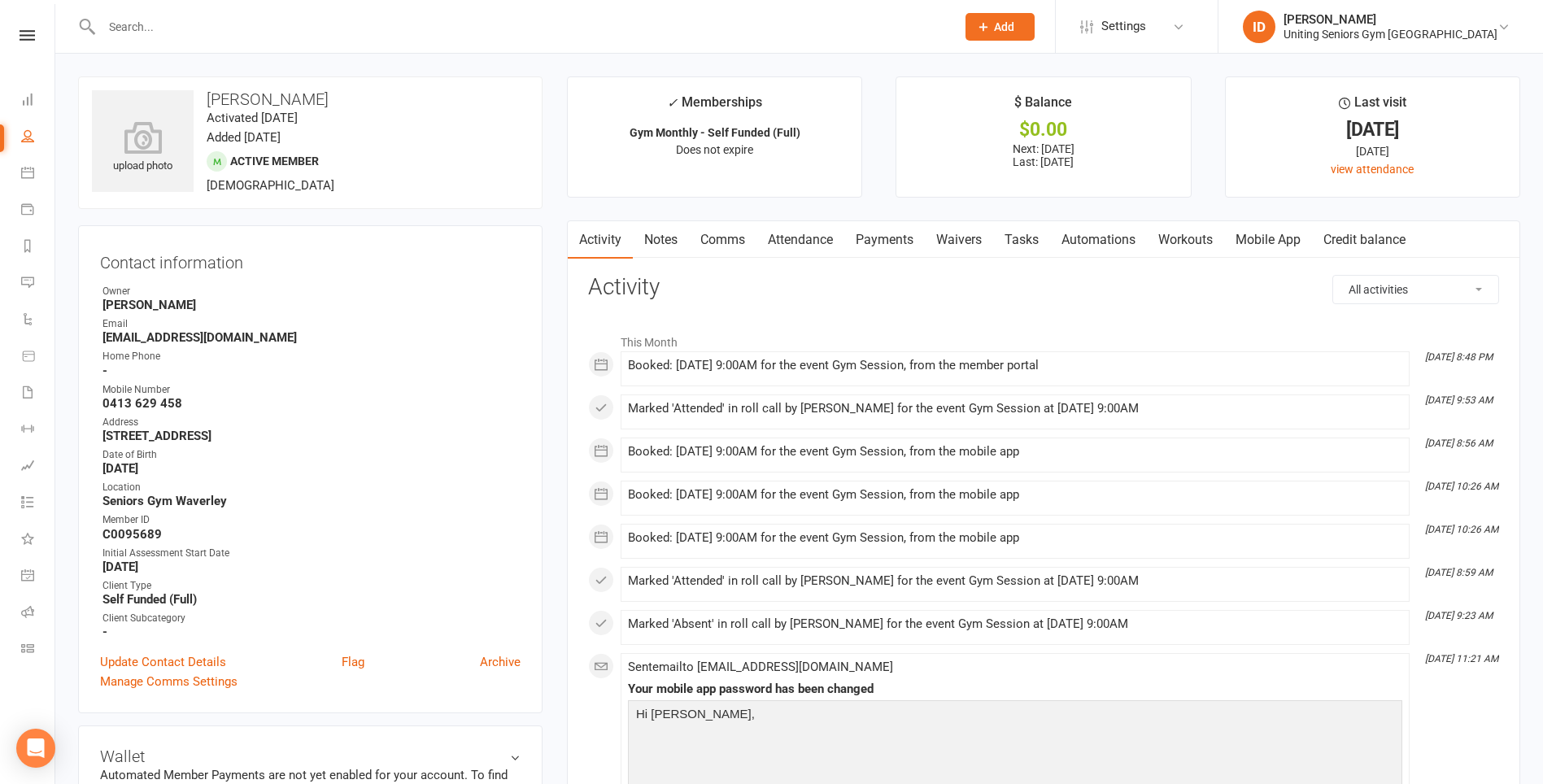
click at [1455, 534] on icon "[DATE] 10:26 AM" at bounding box center [1461, 529] width 73 height 11
click at [628, 531] on span at bounding box center [628, 531] width 0 height 0
click at [452, 154] on div "upload photo [PERSON_NAME] Activated [DATE] Added [DATE] Active member [DEMOGRA…" at bounding box center [310, 142] width 465 height 133
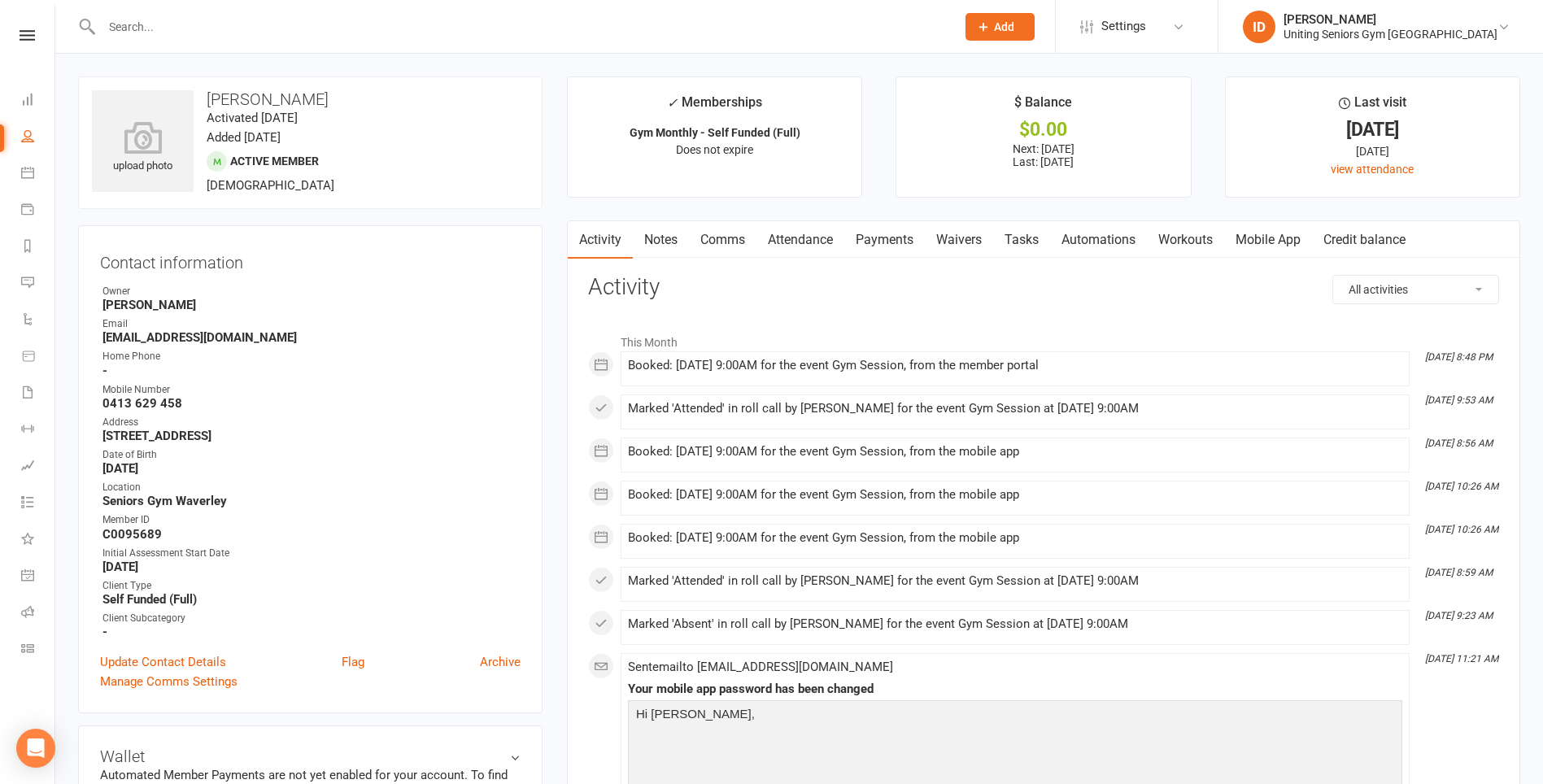
click at [267, 680] on div "Manage Comms Settings" at bounding box center [310, 681] width 421 height 20
